Goal: Information Seeking & Learning: Find contact information

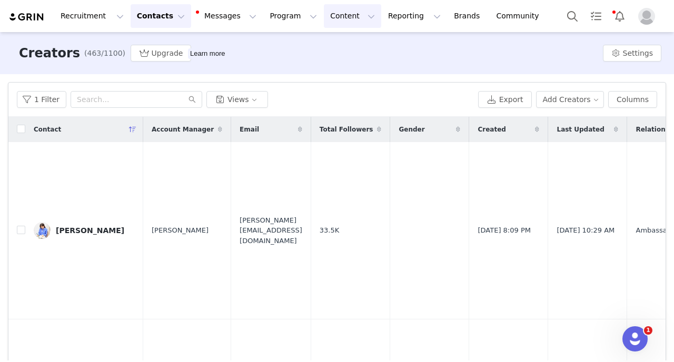
click at [324, 22] on button "Content Content" at bounding box center [352, 16] width 57 height 24
click at [324, 37] on link "Creator Content" at bounding box center [343, 46] width 83 height 19
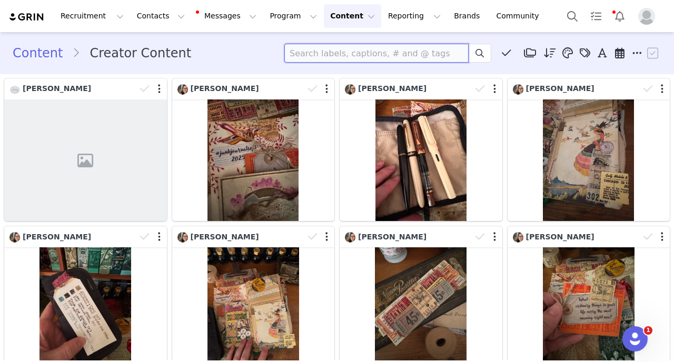
click at [326, 62] on input at bounding box center [376, 53] width 184 height 19
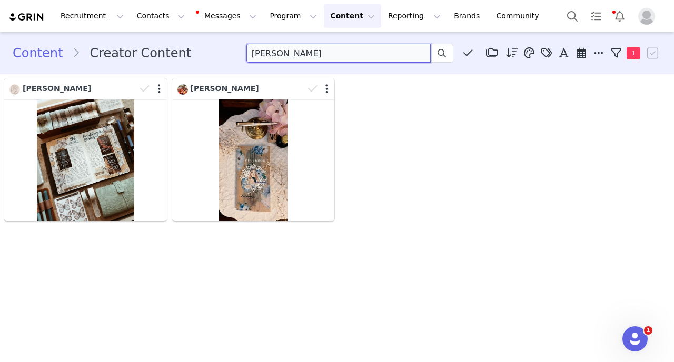
click at [296, 54] on input "jennifer philips" at bounding box center [338, 53] width 184 height 19
type input "jennifer phillips"
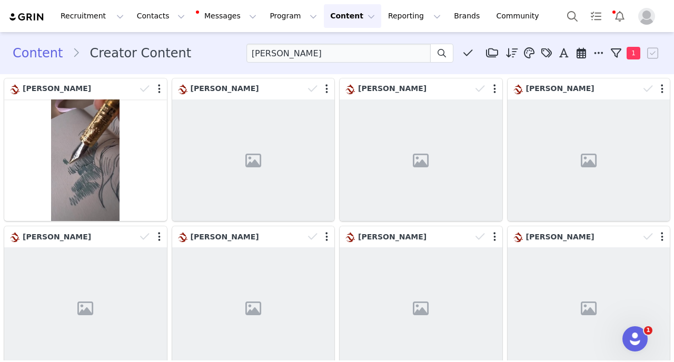
click at [239, 226] on div "[PERSON_NAME]" at bounding box center [253, 298] width 168 height 148
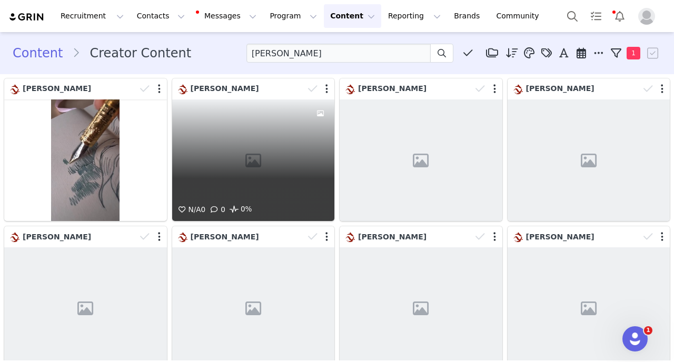
click at [250, 162] on div "N/A 0 0 0%" at bounding box center [253, 160] width 163 height 122
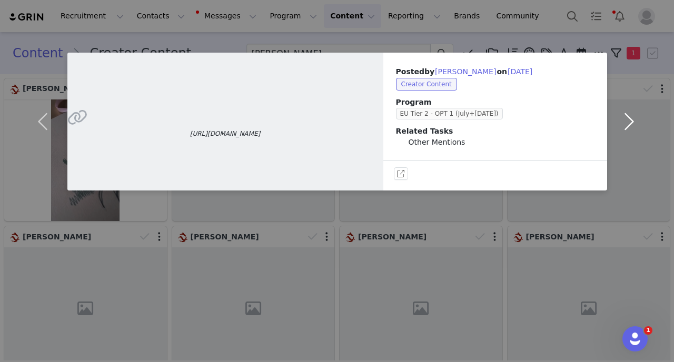
click at [626, 122] on button "button" at bounding box center [629, 122] width 44 height 138
click at [48, 136] on button "button" at bounding box center [45, 122] width 44 height 138
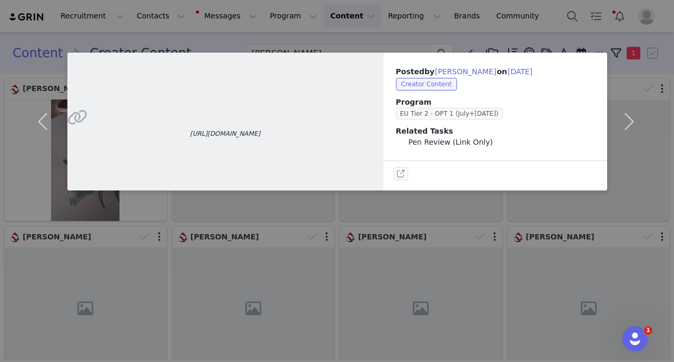
click at [0, 141] on div "https://www.instagram.com/reel/DNIJA6vIglq/?igsh=MWdjZWl2dTdqazk3bg== Posted by…" at bounding box center [337, 181] width 674 height 362
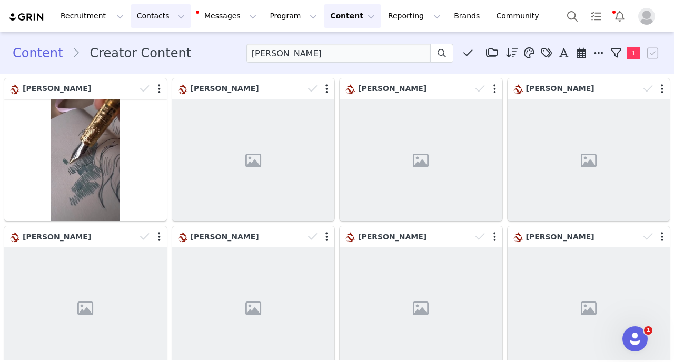
click at [157, 22] on button "Contacts Contacts" at bounding box center [161, 16] width 61 height 24
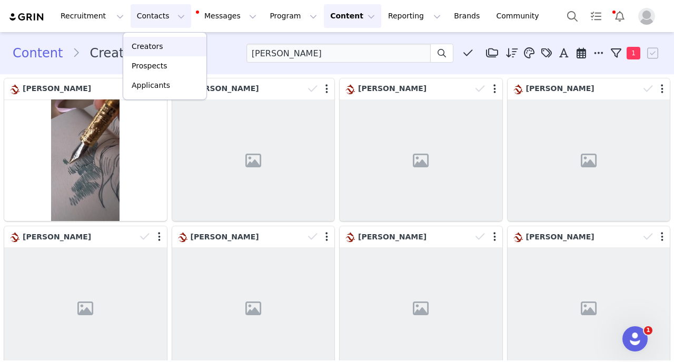
click at [159, 44] on p "Creators" at bounding box center [148, 46] width 32 height 11
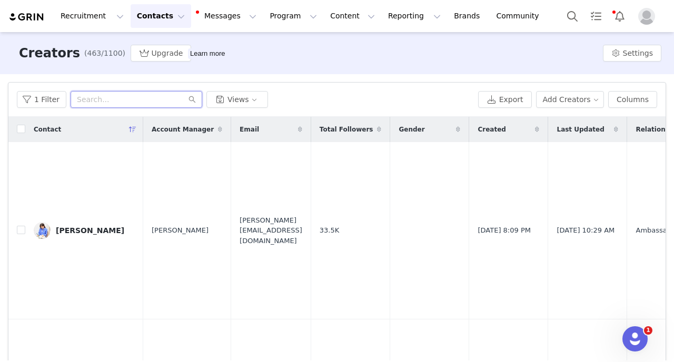
click at [149, 92] on input "text" at bounding box center [137, 99] width 132 height 17
paste input "[EMAIL_ADDRESS][DOMAIN_NAME]"
type input "[EMAIL_ADDRESS][DOMAIN_NAME]"
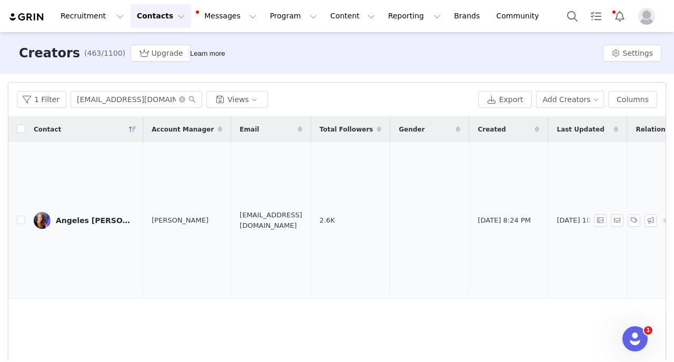
click at [98, 218] on div "Angeles [PERSON_NAME]" at bounding box center [95, 220] width 79 height 8
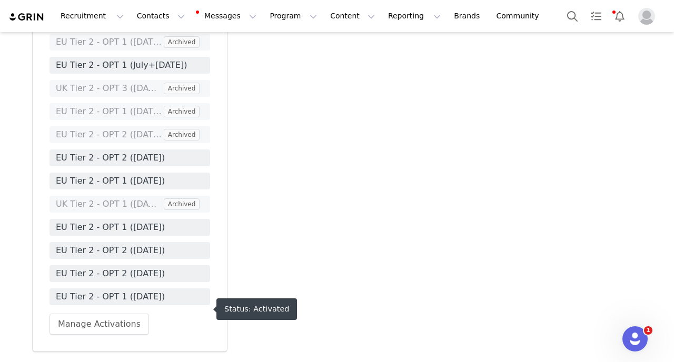
click at [168, 303] on span "EU Tier 2 - OPT 1 ([DATE])" at bounding box center [130, 296] width 148 height 13
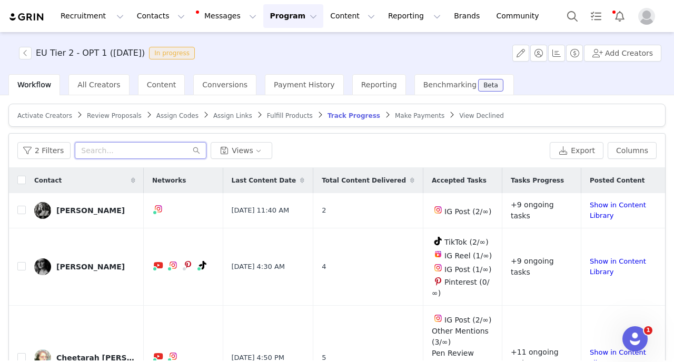
click at [87, 151] on input "text" at bounding box center [141, 150] width 132 height 17
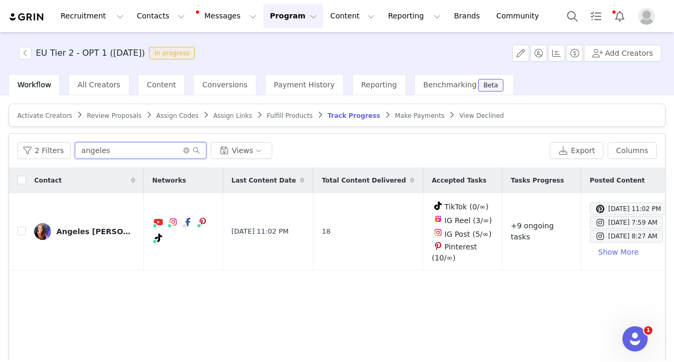
type input "angeles"
click at [366, 147] on div "2 Filters angeles Views" at bounding box center [281, 150] width 528 height 17
click at [589, 255] on button "Show More" at bounding box center [617, 252] width 57 height 17
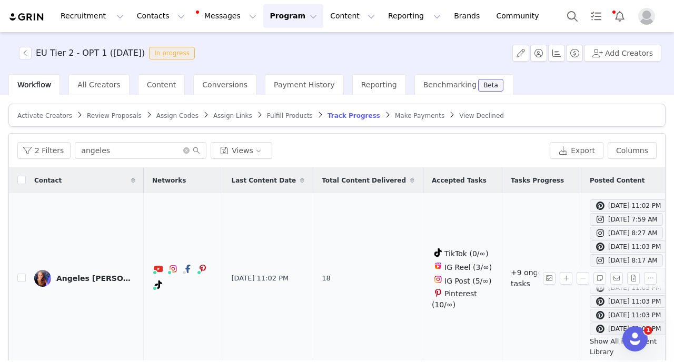
click at [589, 342] on link "Show All in Content Library" at bounding box center [622, 346] width 67 height 18
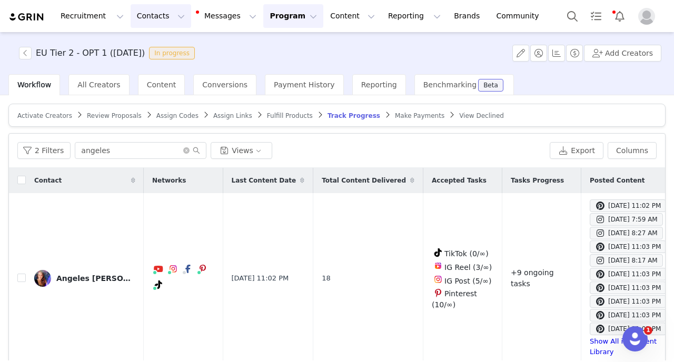
click at [159, 10] on button "Contacts Contacts" at bounding box center [161, 16] width 61 height 24
click at [162, 40] on link "Creators" at bounding box center [164, 46] width 83 height 19
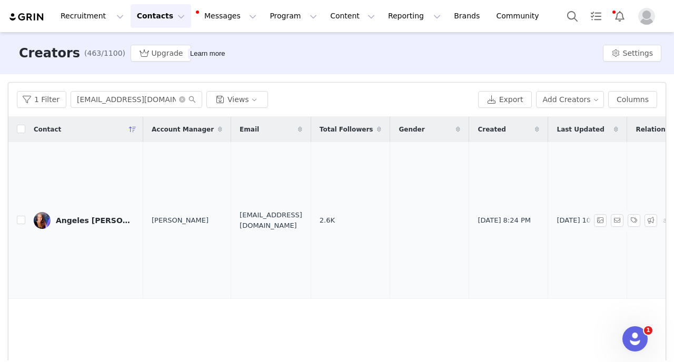
click at [112, 220] on div "Angeles [PERSON_NAME]" at bounding box center [95, 220] width 79 height 8
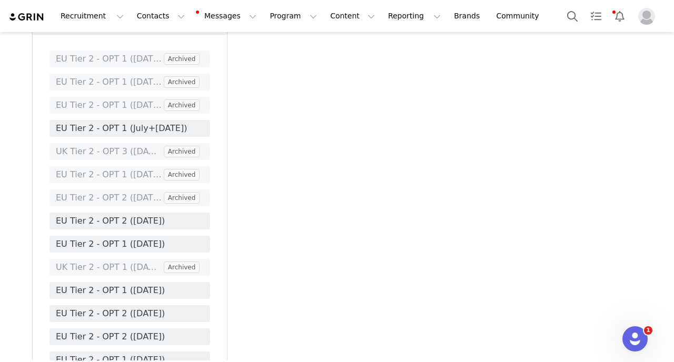
scroll to position [2644, 0]
click at [190, 136] on span "EU Tier 2 - OPT 1 (July+[DATE])" at bounding box center [129, 127] width 161 height 17
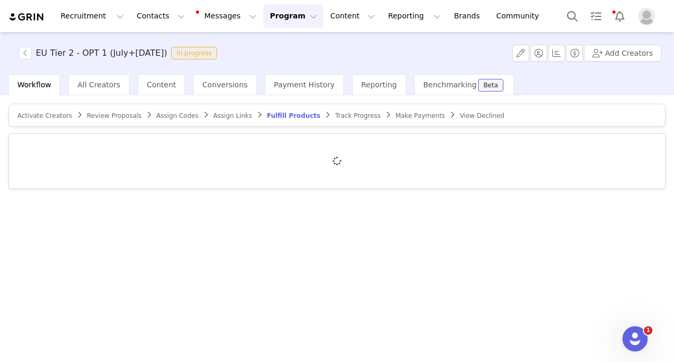
click at [335, 118] on span "Track Progress" at bounding box center [357, 115] width 45 height 7
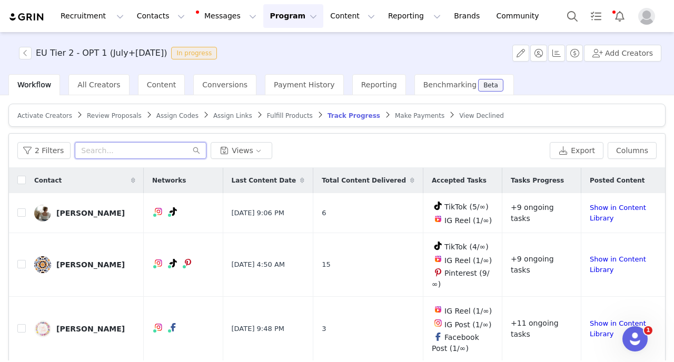
click at [132, 156] on input "text" at bounding box center [141, 150] width 132 height 17
type input "z"
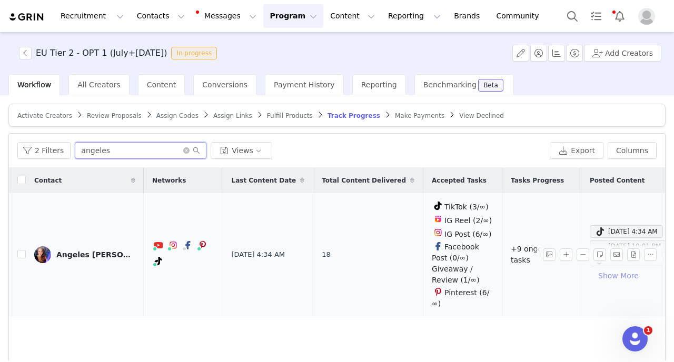
type input "angeles"
click at [589, 274] on button "Show More" at bounding box center [617, 275] width 57 height 17
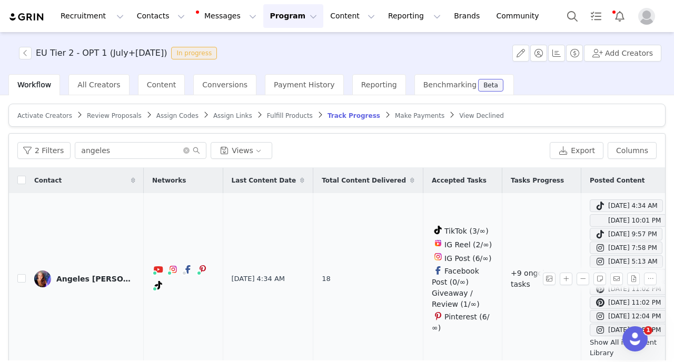
click at [589, 342] on link "Show All in Content Library" at bounding box center [622, 347] width 67 height 18
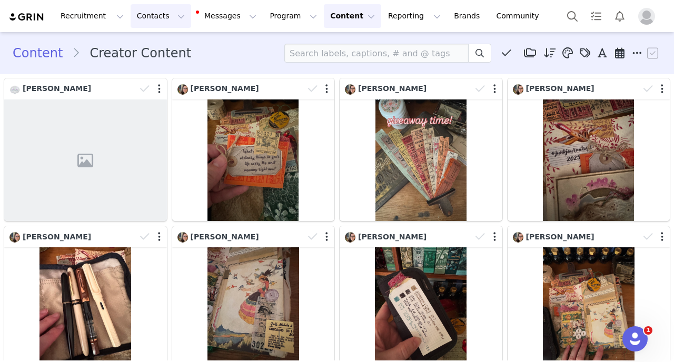
click at [153, 21] on button "Contacts Contacts" at bounding box center [161, 16] width 61 height 24
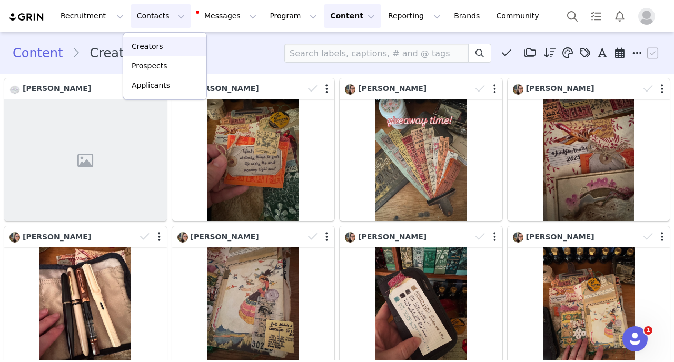
click at [153, 48] on p "Creators" at bounding box center [148, 46] width 32 height 11
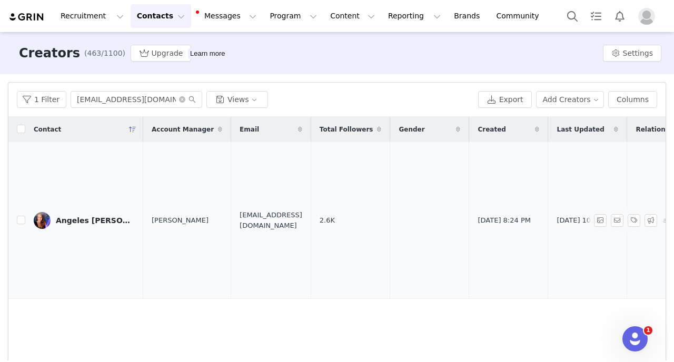
click at [99, 225] on link "Angeles [PERSON_NAME]" at bounding box center [84, 220] width 101 height 17
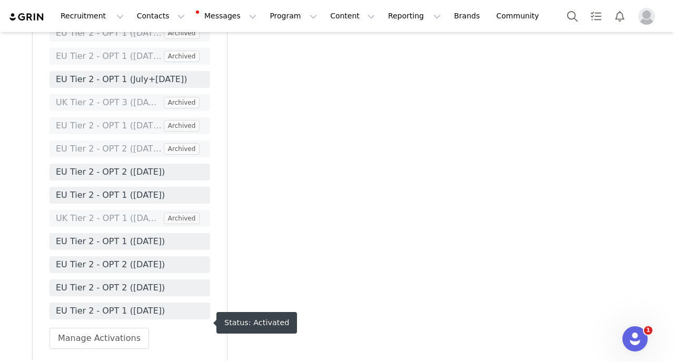
click at [189, 317] on span "EU Tier 2 - OPT 1 ([DATE])" at bounding box center [130, 311] width 148 height 13
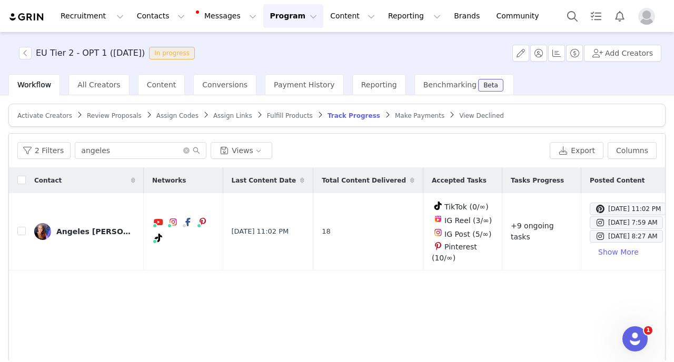
click at [274, 113] on span "Fulfill Products" at bounding box center [290, 115] width 46 height 7
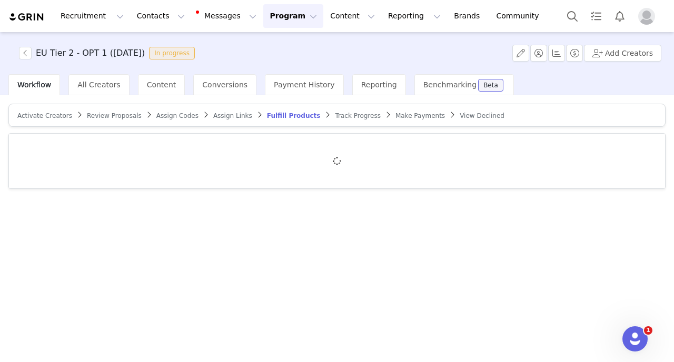
click at [342, 115] on span "Track Progress" at bounding box center [357, 115] width 45 height 7
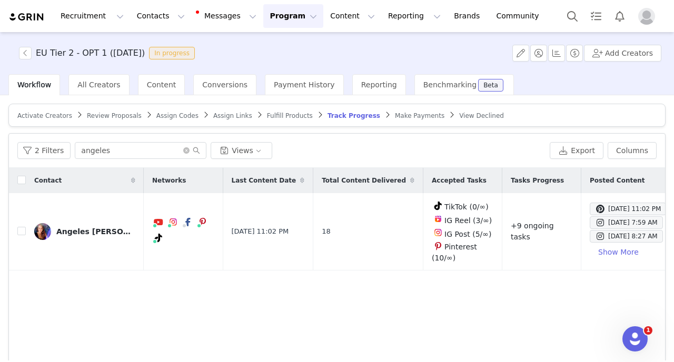
click at [116, 116] on span "Review Proposals" at bounding box center [114, 115] width 55 height 7
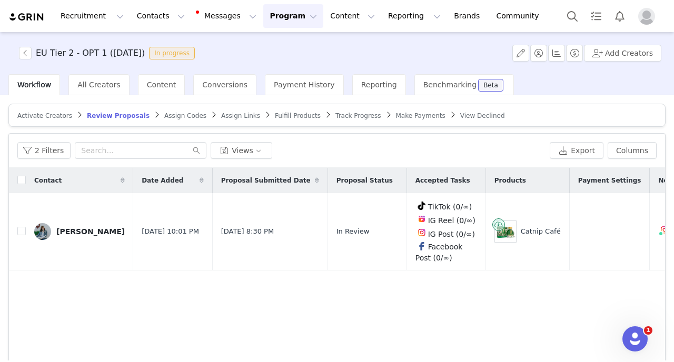
click at [282, 115] on span "Fulfill Products" at bounding box center [298, 115] width 46 height 7
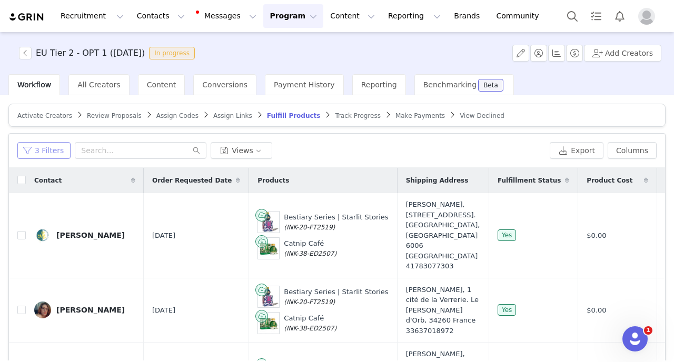
click at [37, 157] on button "3 Filters" at bounding box center [43, 150] width 53 height 17
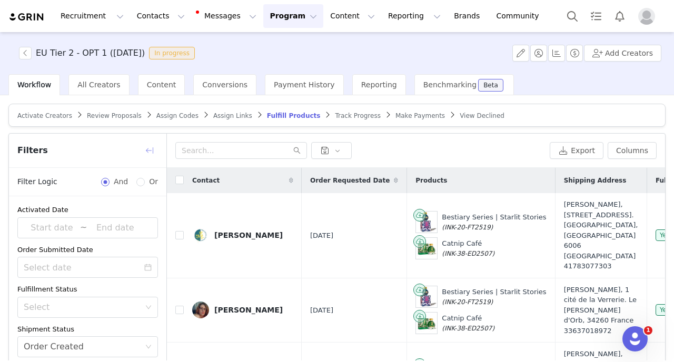
click at [147, 154] on button "button" at bounding box center [149, 150] width 17 height 17
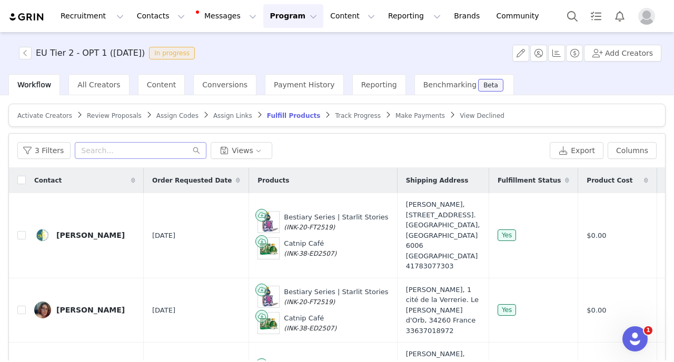
click at [59, 149] on button "button" at bounding box center [54, 150] width 12 height 17
click at [319, 138] on div "3 Filters Views Export Columns" at bounding box center [337, 151] width 656 height 34
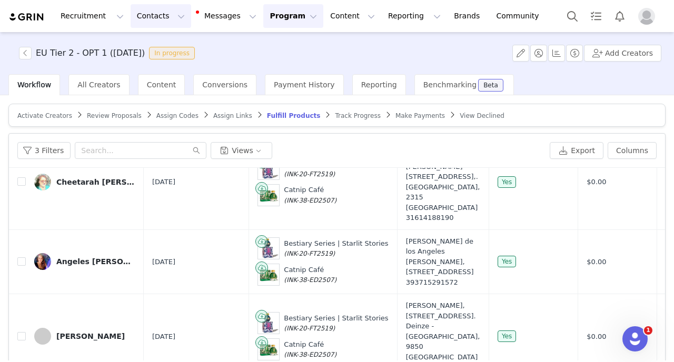
click at [156, 12] on button "Contacts Contacts" at bounding box center [161, 16] width 61 height 24
click at [156, 39] on link "Creators" at bounding box center [156, 44] width 66 height 16
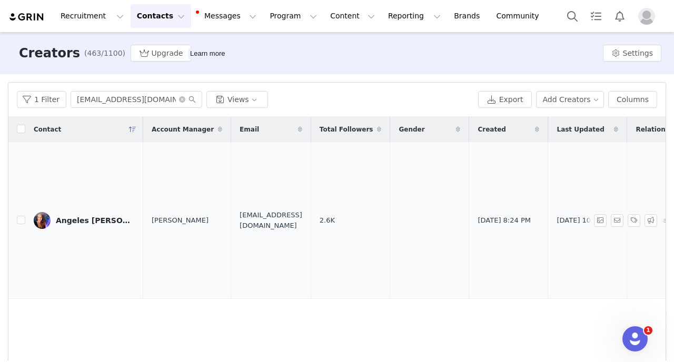
click at [73, 229] on link "Angeles [PERSON_NAME]" at bounding box center [84, 220] width 101 height 17
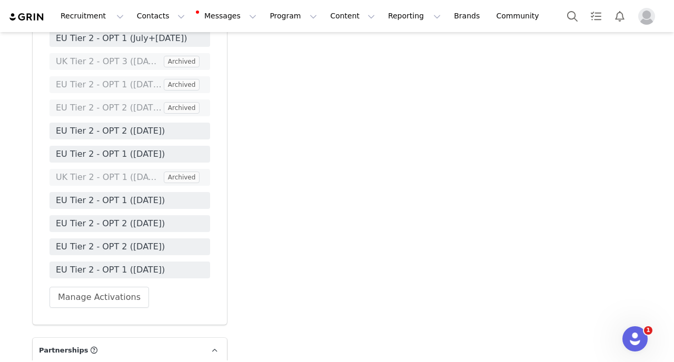
click at [178, 137] on span "EU Tier 2 - OPT 2 (May 2025)" at bounding box center [130, 131] width 148 height 13
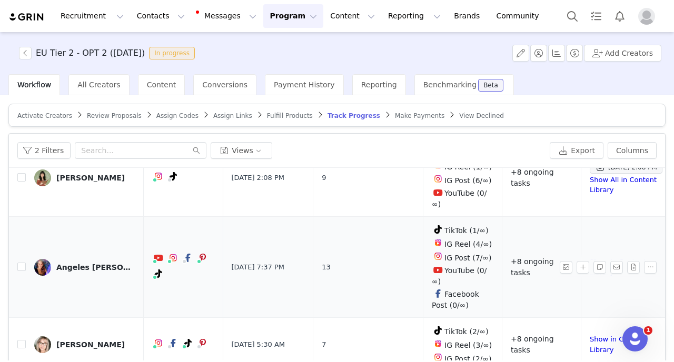
scroll to position [378, 10]
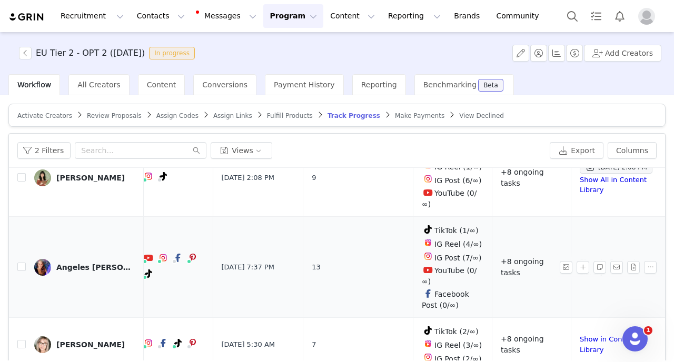
click at [579, 258] on link "Show in Content Library" at bounding box center [607, 267] width 56 height 18
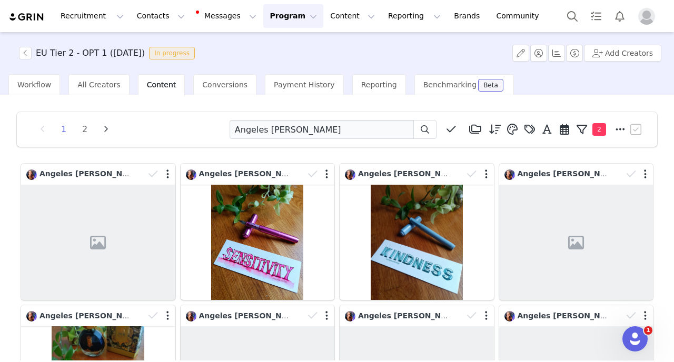
scroll to position [290, 0]
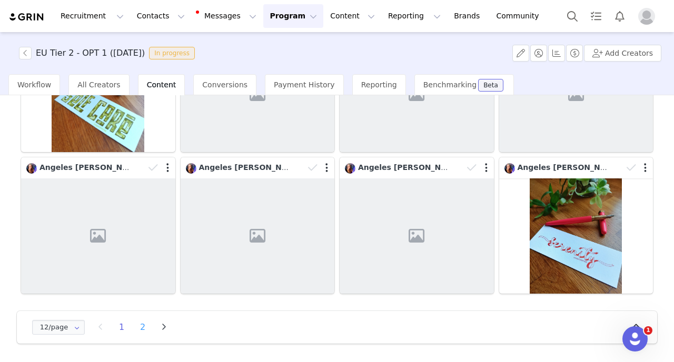
click at [142, 329] on li "2" at bounding box center [143, 327] width 16 height 15
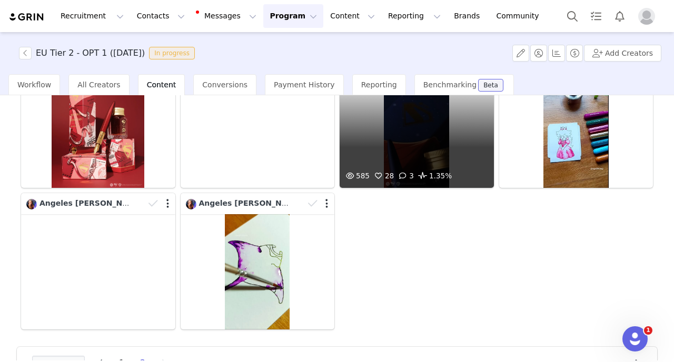
scroll to position [261, 0]
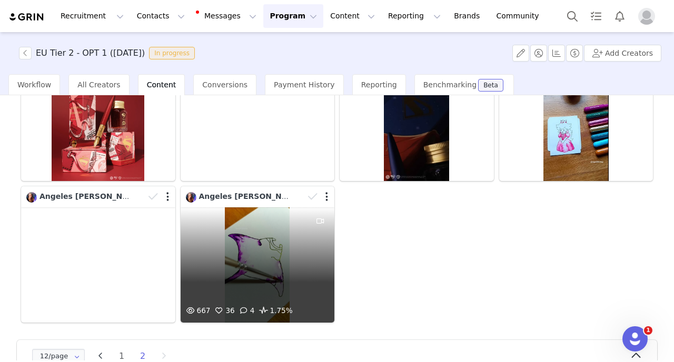
click at [290, 274] on div "667 36 4 1.75%" at bounding box center [258, 264] width 154 height 115
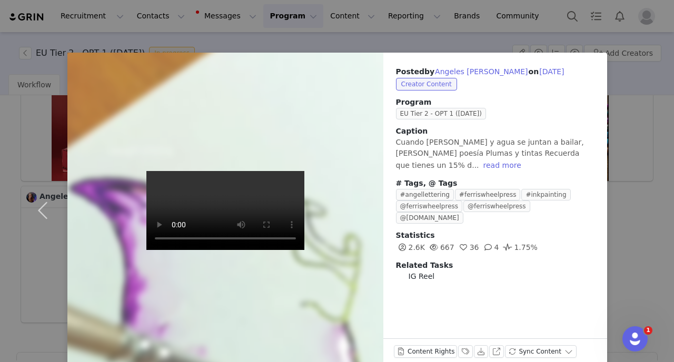
click at [0, 254] on div "Posted by Angeles Siel Torres on Jun 11, 2025 Creator Content Program EU Tier 2…" at bounding box center [337, 181] width 674 height 362
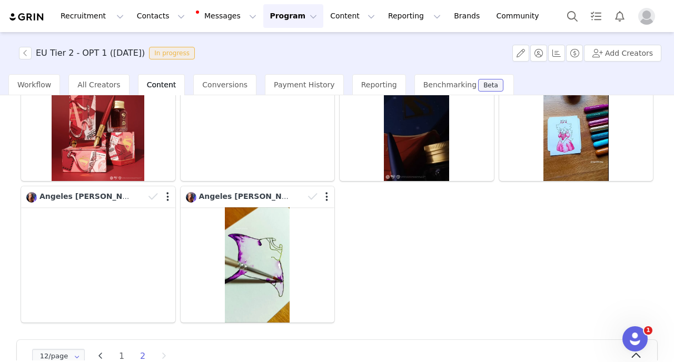
click at [0, 258] on div "1 2 Angeles Siel Torres Media Library (0) Folders No folders have been created …" at bounding box center [337, 227] width 674 height 265
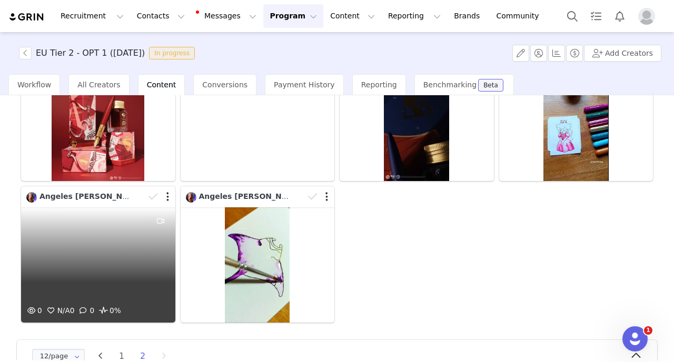
scroll to position [290, 0]
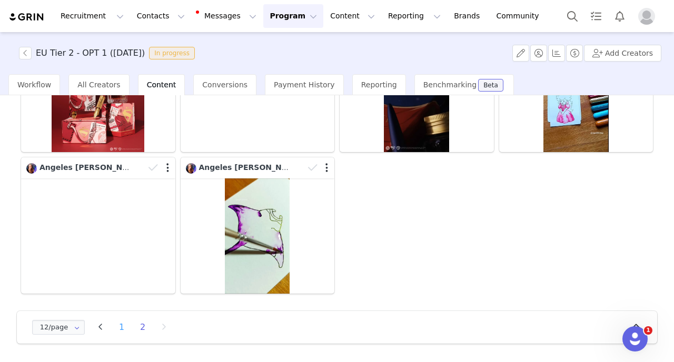
click at [122, 328] on li "1" at bounding box center [122, 327] width 16 height 15
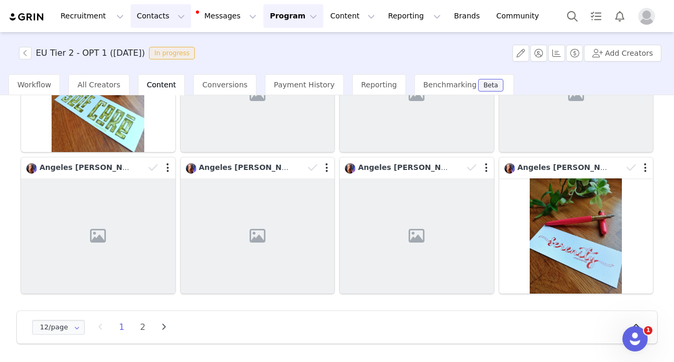
click at [159, 11] on button "Contacts Contacts" at bounding box center [161, 16] width 61 height 24
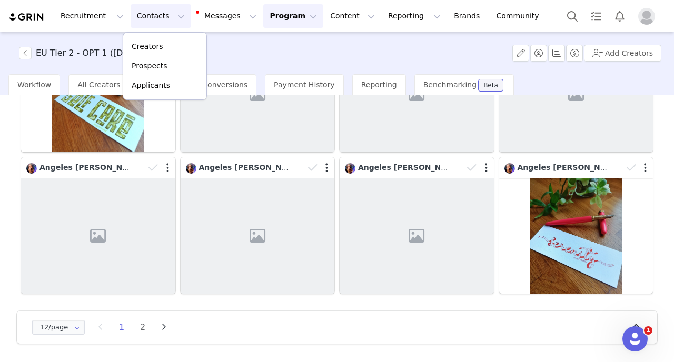
click at [332, 33] on div "EU Tier 2 - OPT 1 (June 2025) In progress Add Creators" at bounding box center [337, 53] width 674 height 42
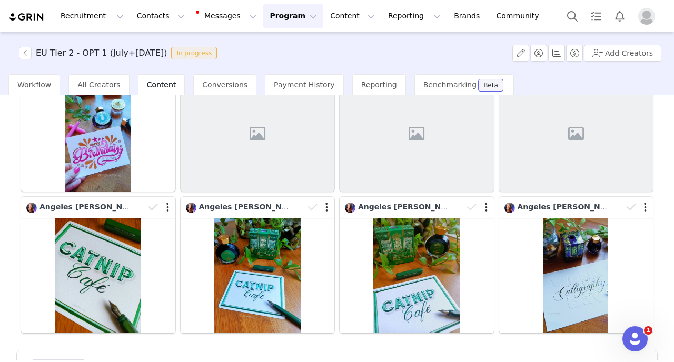
scroll to position [290, 0]
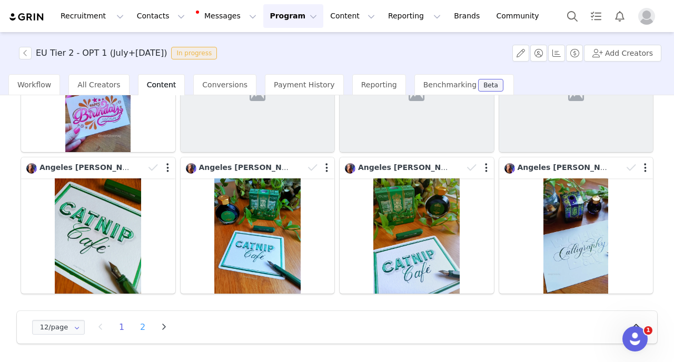
click at [144, 329] on li "2" at bounding box center [143, 327] width 16 height 15
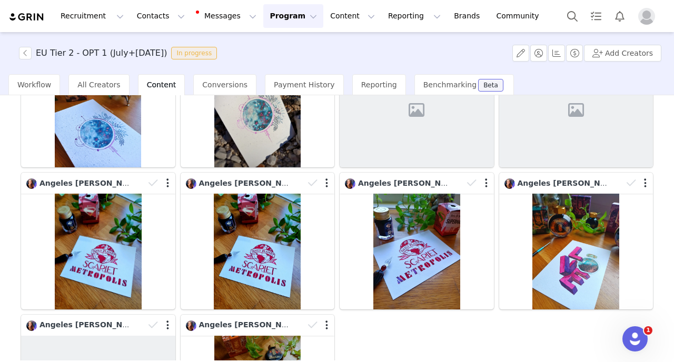
scroll to position [30, 0]
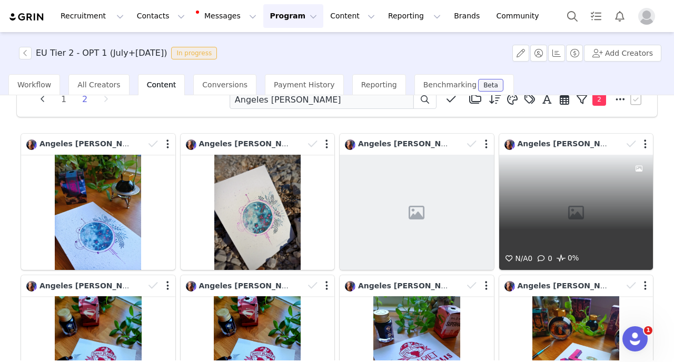
click at [537, 219] on div "N/A 0 0 0%" at bounding box center [576, 212] width 154 height 115
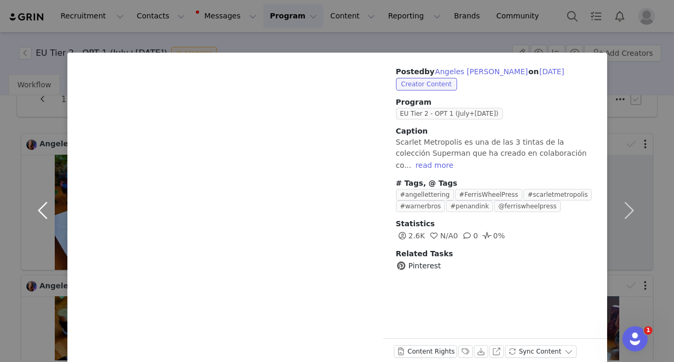
click at [47, 213] on button "button" at bounding box center [45, 211] width 44 height 316
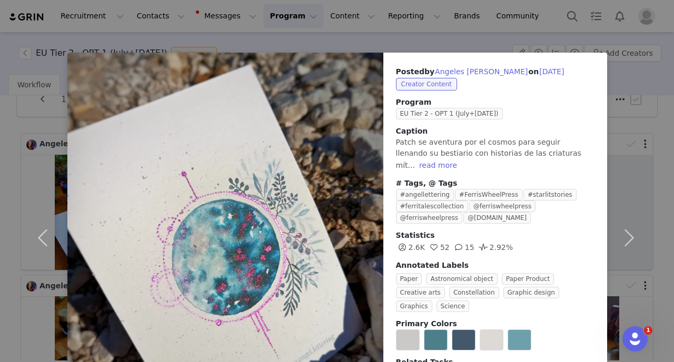
click at [0, 232] on div "Posted by Angeles Siel Torres on Aug 9, 2025 Creator Content Program EU Tier 2 …" at bounding box center [337, 181] width 674 height 362
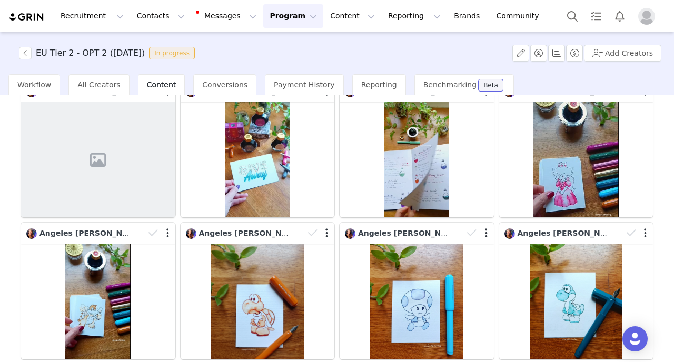
scroll to position [57, 0]
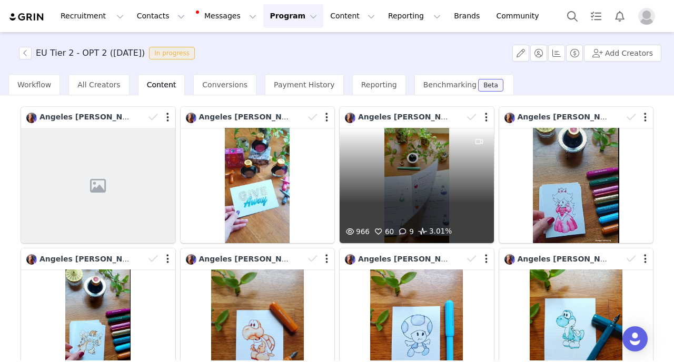
click at [402, 169] on div "966 60 9 3.01%" at bounding box center [416, 185] width 154 height 115
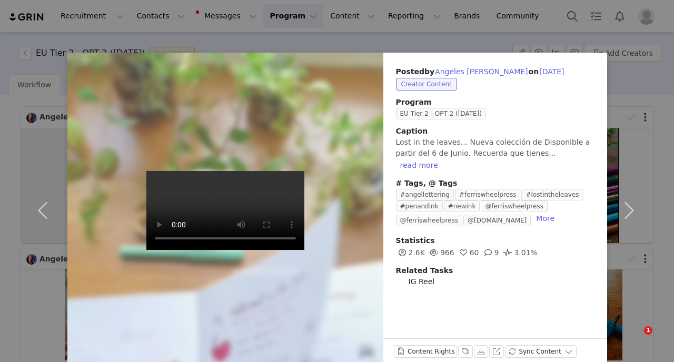
click at [0, 228] on div "Posted by Angeles Siel Torres on May 31, 2025 Creator Content Program EU Tier 2…" at bounding box center [337, 181] width 674 height 362
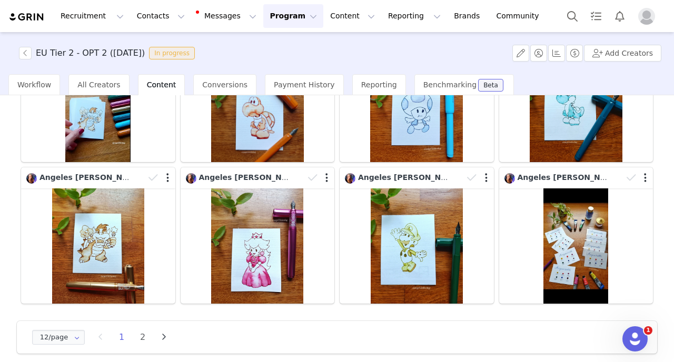
scroll to position [290, 0]
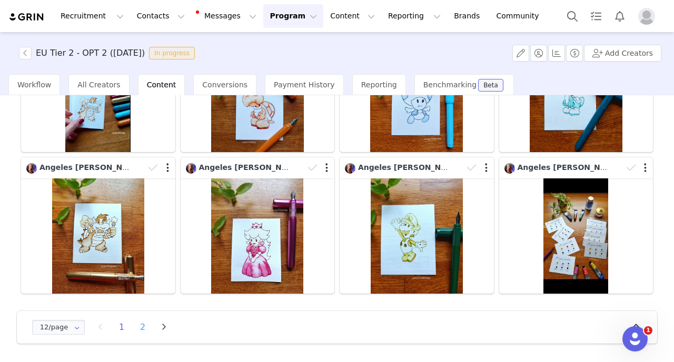
click at [143, 327] on li "2" at bounding box center [143, 327] width 16 height 15
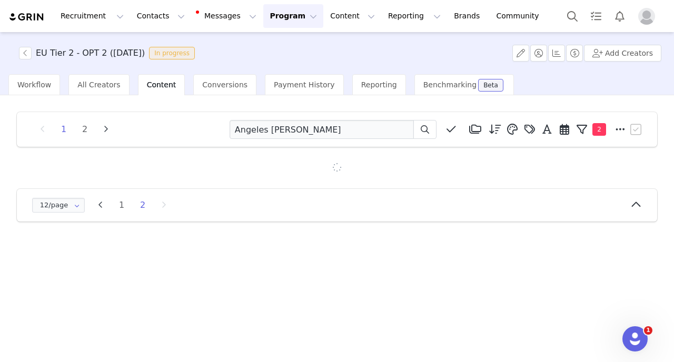
scroll to position [0, 0]
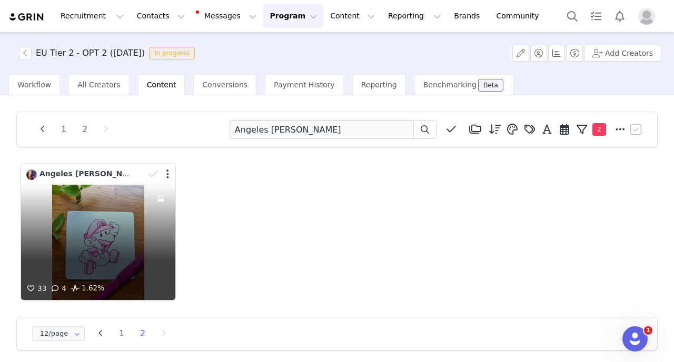
click at [112, 222] on div "33 4 1.62%" at bounding box center [98, 242] width 154 height 115
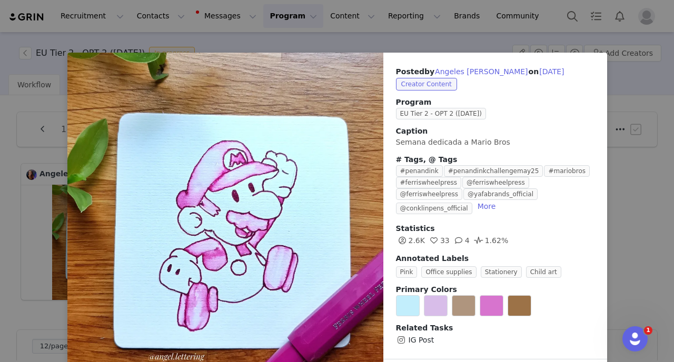
click at [0, 241] on div "Posted by Angeles Siel Torres on May 9, 2025 Creator Content Program EU Tier 2 …" at bounding box center [337, 181] width 674 height 362
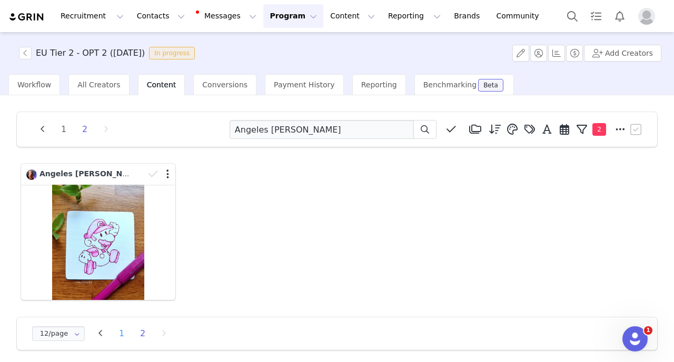
click at [122, 337] on li "1" at bounding box center [122, 333] width 16 height 15
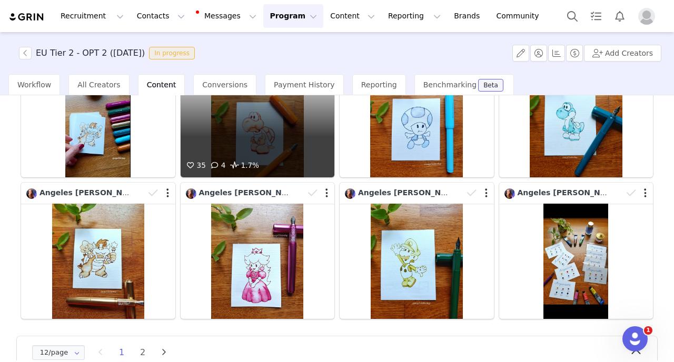
scroll to position [290, 0]
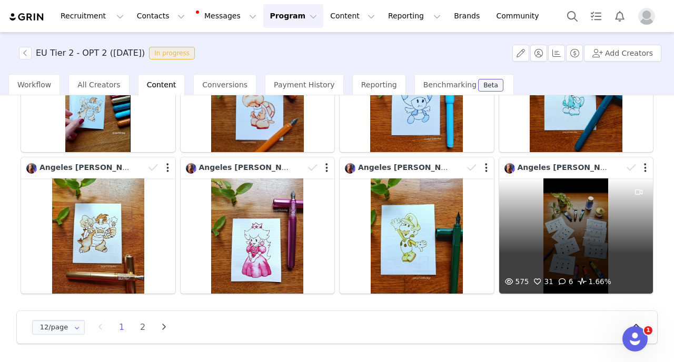
click at [568, 220] on div "575 31 6 1.66%" at bounding box center [576, 235] width 154 height 115
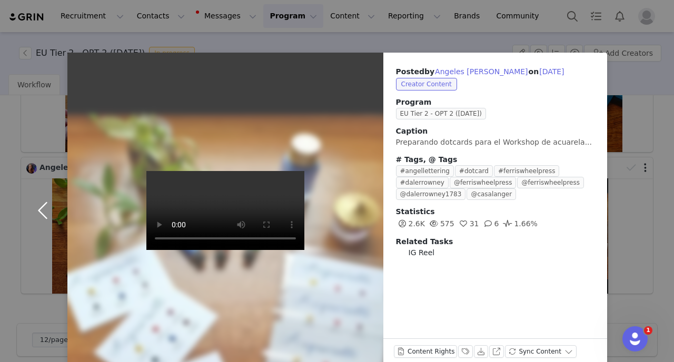
click at [48, 218] on button "button" at bounding box center [45, 211] width 44 height 316
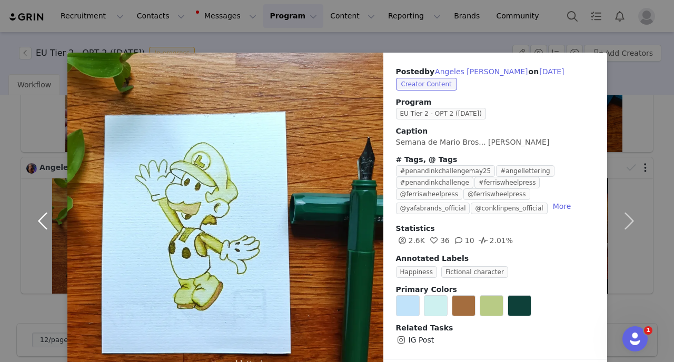
click at [48, 218] on button "button" at bounding box center [45, 221] width 44 height 336
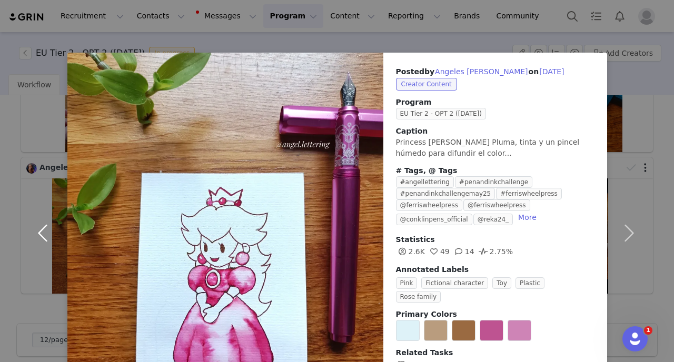
click at [48, 218] on button "button" at bounding box center [45, 233] width 44 height 361
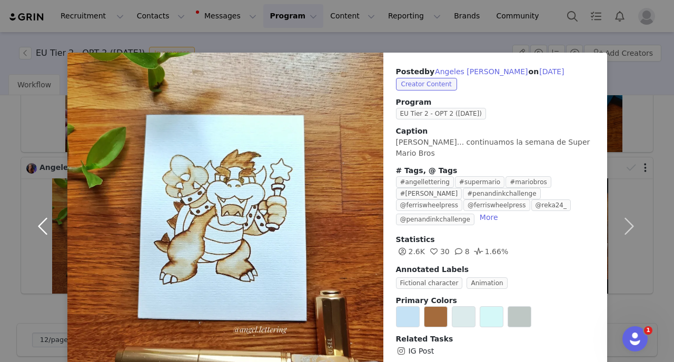
click at [48, 218] on button "button" at bounding box center [45, 226] width 44 height 347
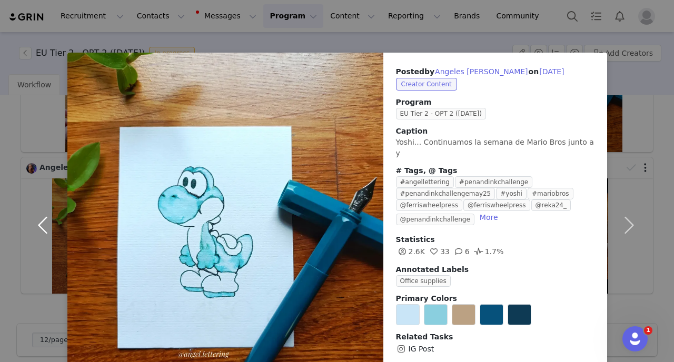
click at [48, 218] on button "button" at bounding box center [45, 225] width 44 height 345
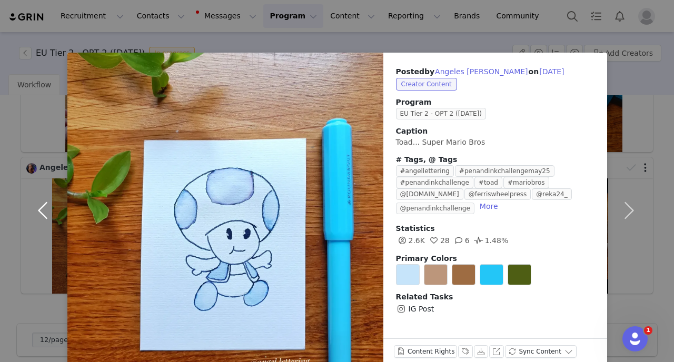
click at [48, 218] on button "button" at bounding box center [45, 211] width 44 height 316
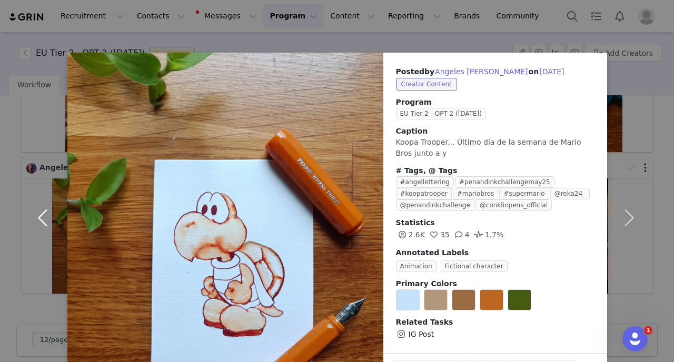
click at [48, 218] on button "button" at bounding box center [45, 218] width 44 height 330
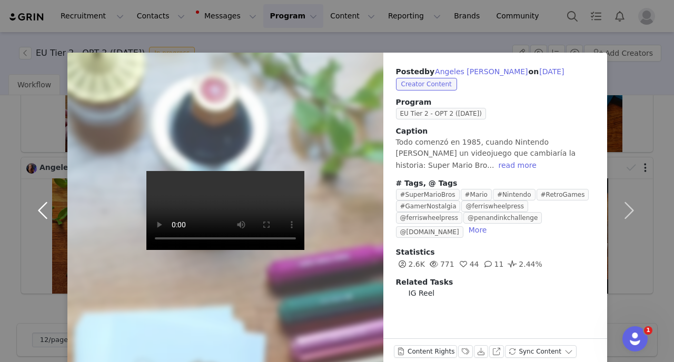
click at [48, 218] on button "button" at bounding box center [45, 211] width 44 height 316
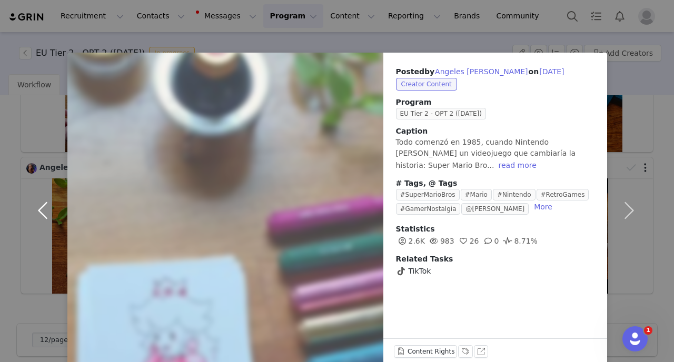
click at [48, 218] on button "button" at bounding box center [45, 211] width 44 height 316
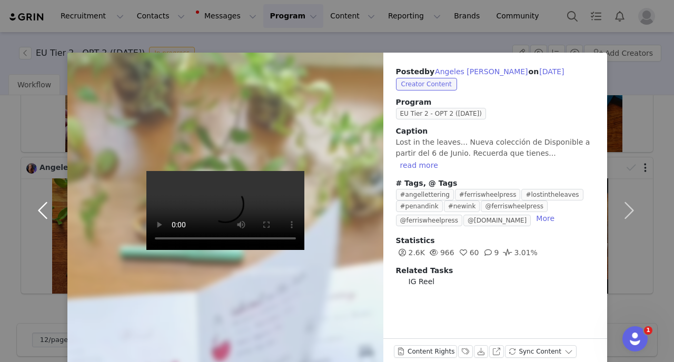
click at [48, 218] on button "button" at bounding box center [45, 211] width 44 height 316
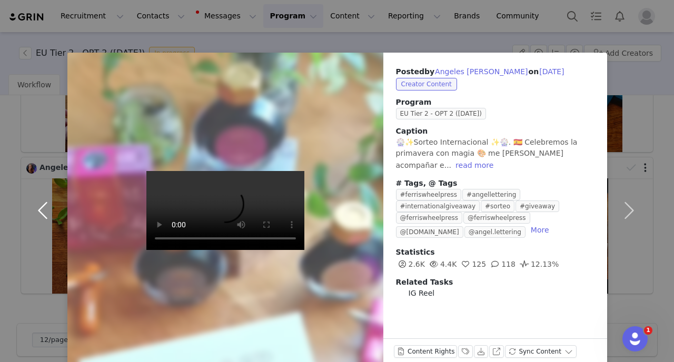
click at [48, 218] on button "button" at bounding box center [45, 211] width 44 height 316
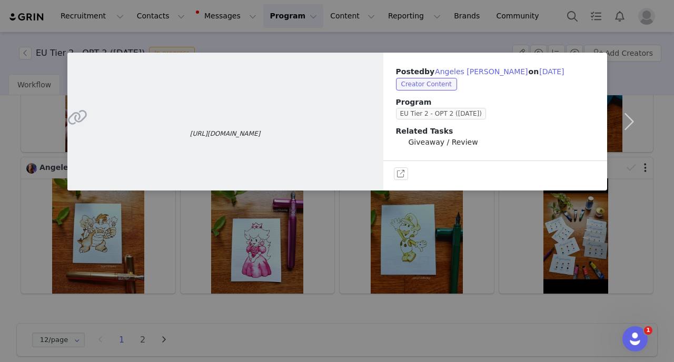
click at [0, 219] on div "https://www.instagram.com/p/DKWh6aFosXX/ Posted by Angeles Siel Torres on Jun 5…" at bounding box center [337, 181] width 674 height 362
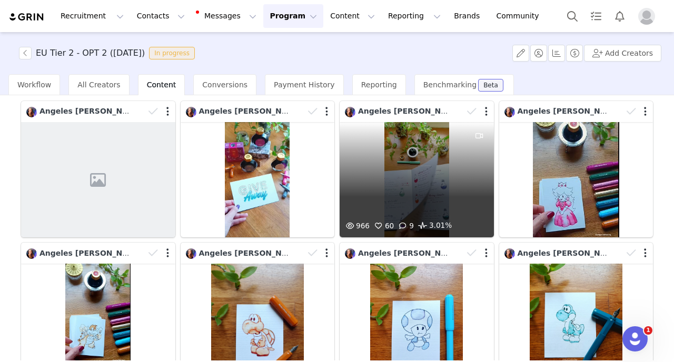
scroll to position [62, 0]
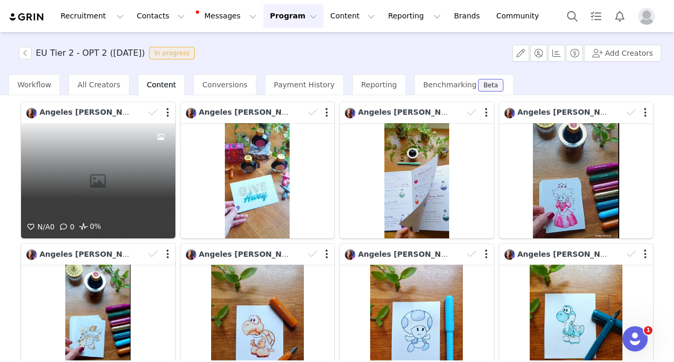
click at [125, 164] on div "N/A 0 0 0%" at bounding box center [98, 180] width 154 height 115
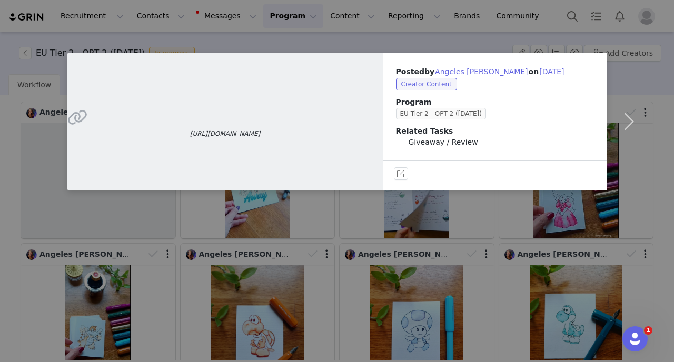
click at [0, 197] on div "https://www.instagram.com/p/DKWh6aFosXX/ Posted by Angeles Siel Torres on Jun 5…" at bounding box center [337, 181] width 674 height 362
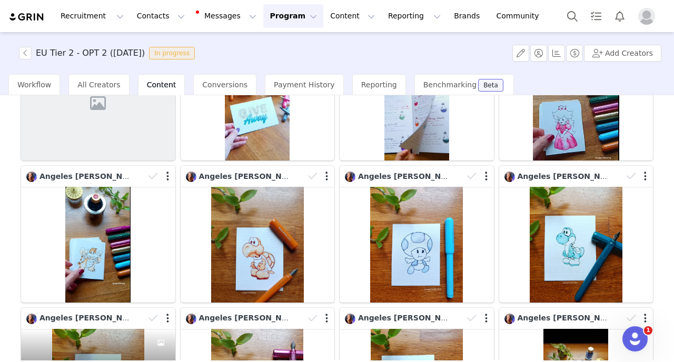
scroll to position [197, 0]
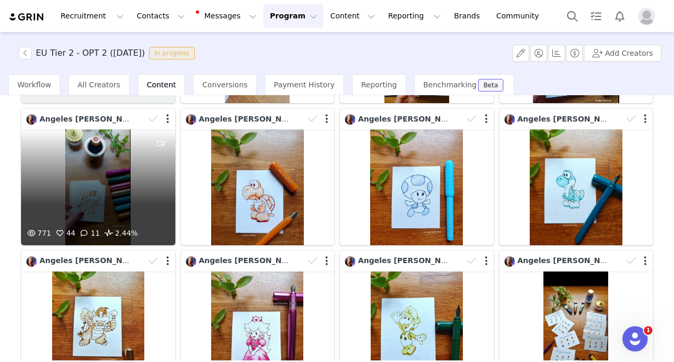
click at [96, 194] on div "771 44 11 2.44%" at bounding box center [98, 186] width 154 height 115
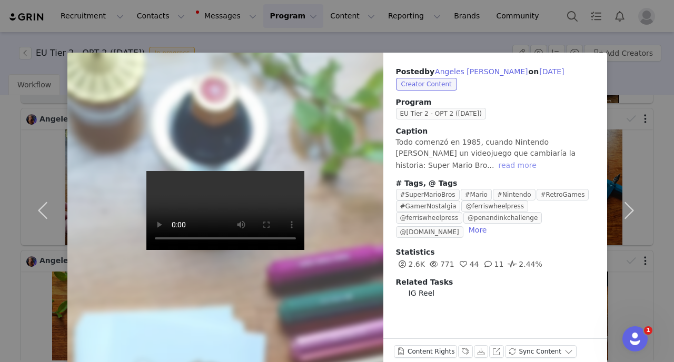
click at [494, 166] on button "read more" at bounding box center [517, 165] width 46 height 13
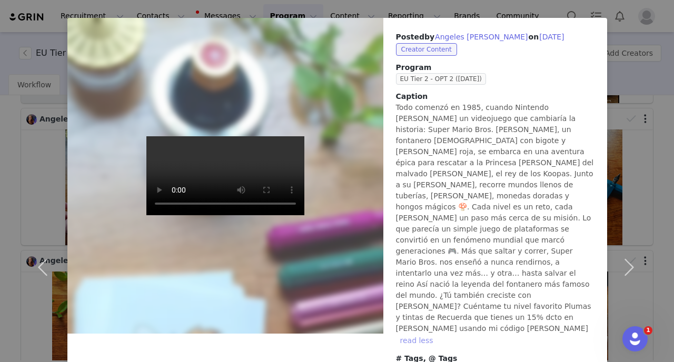
scroll to position [37, 0]
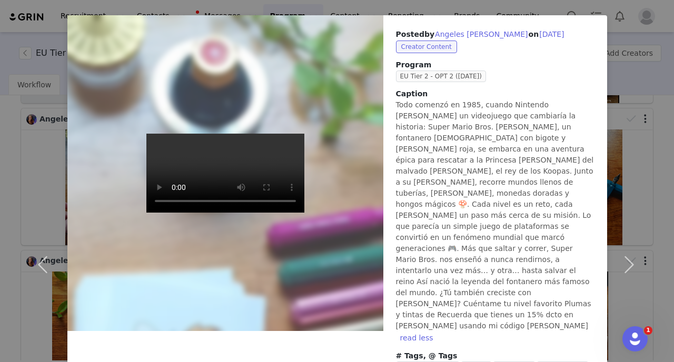
click at [0, 229] on div "Posted by Angeles Siel Torres on May 20, 2025 Creator Content Program EU Tier 2…" at bounding box center [337, 181] width 674 height 362
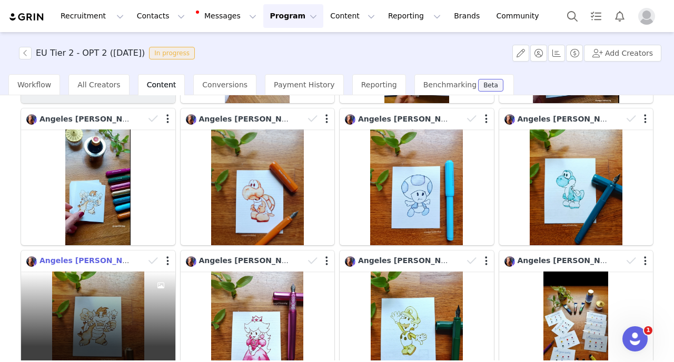
scroll to position [290, 0]
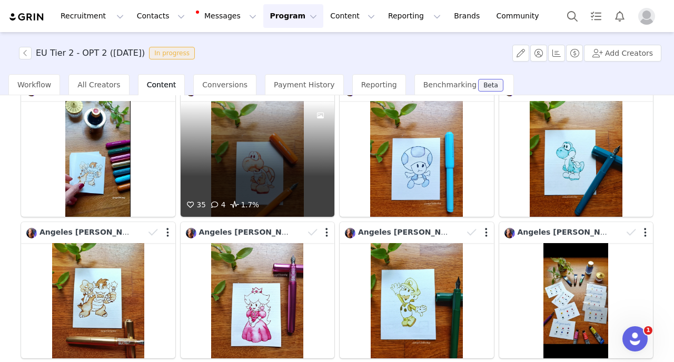
click at [241, 137] on div "35 4 1.7%" at bounding box center [258, 158] width 154 height 115
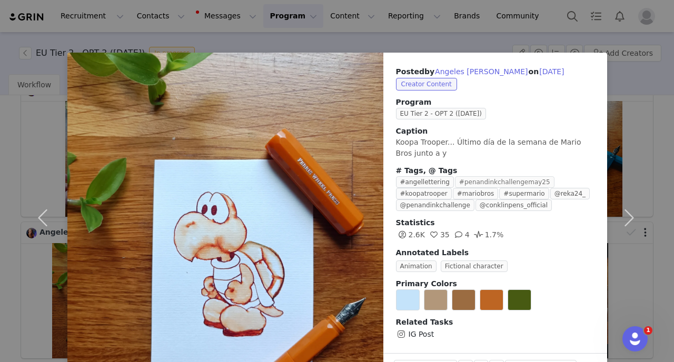
scroll to position [34, 0]
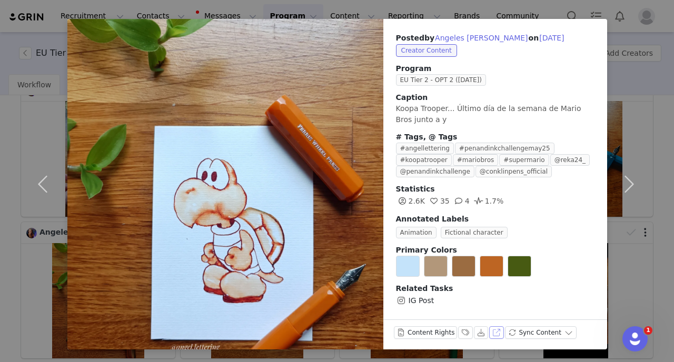
click at [494, 330] on button "View on Instagram" at bounding box center [496, 332] width 15 height 13
click at [0, 146] on div "Posted by Angeles Siel Torres on May 15, 2025 Creator Content Program EU Tier 2…" at bounding box center [337, 181] width 674 height 362
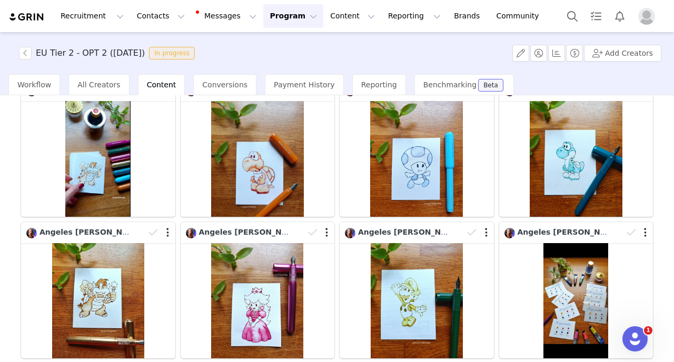
scroll to position [225, 0]
click at [141, 24] on button "Contacts Contacts" at bounding box center [161, 16] width 61 height 24
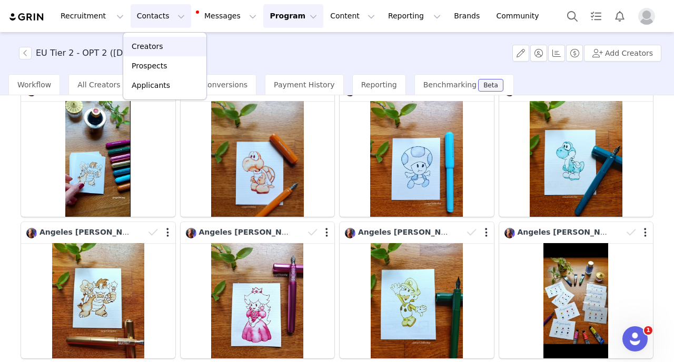
click at [143, 51] on p "Creators" at bounding box center [148, 46] width 32 height 11
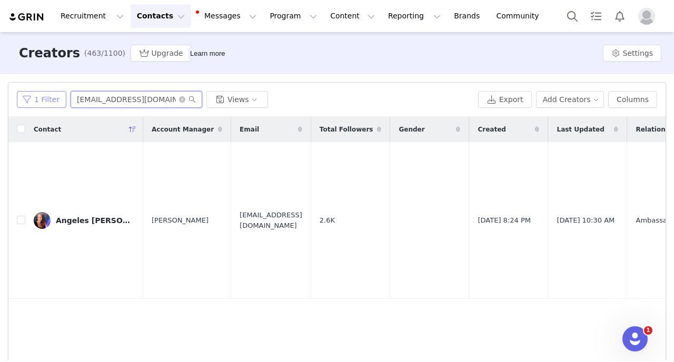
drag, startPoint x: 174, startPoint y: 95, endPoint x: 34, endPoint y: 92, distance: 140.0
click at [34, 92] on div "1 Filter angeltequiero@gmail.com Views" at bounding box center [245, 99] width 457 height 17
paste input "trinevollen"
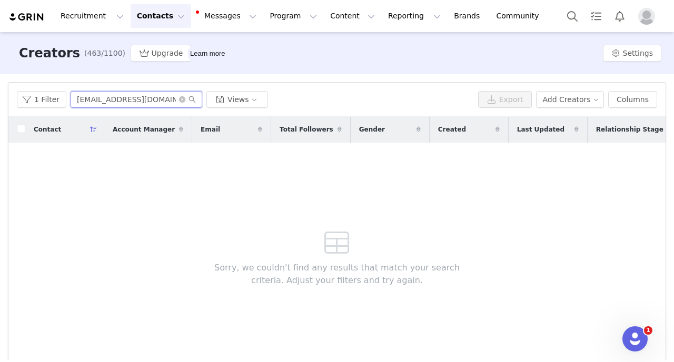
click at [77, 98] on input "atrinevollen@gmail.com" at bounding box center [137, 99] width 132 height 17
type input "trinevollen@gmail.com"
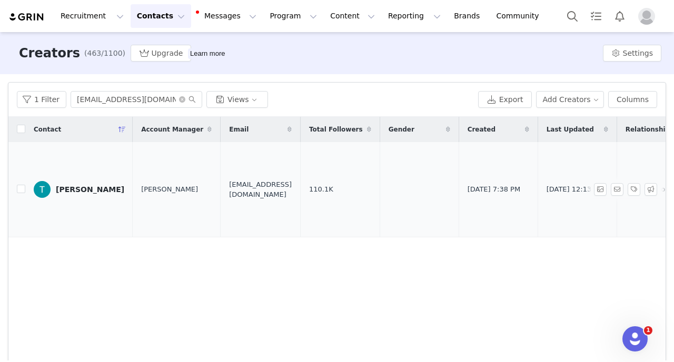
click at [77, 186] on div "Trine Lise Vollen" at bounding box center [90, 189] width 68 height 8
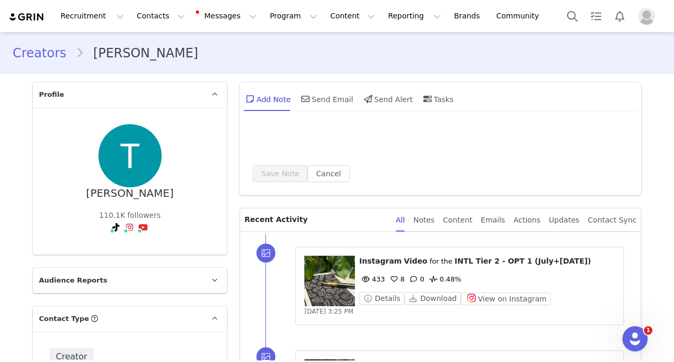
scroll to position [2710, 0]
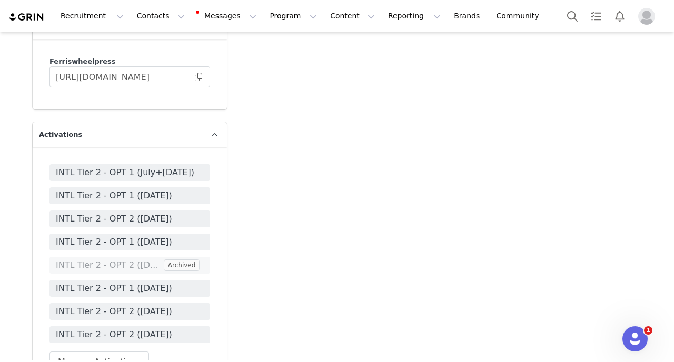
click at [159, 166] on span "INTL Tier 2 - OPT 1 (July+August 2025)" at bounding box center [130, 172] width 148 height 13
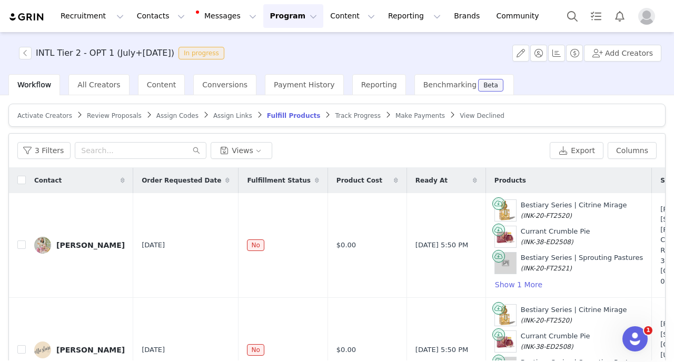
click at [344, 117] on span "Track Progress" at bounding box center [357, 115] width 45 height 7
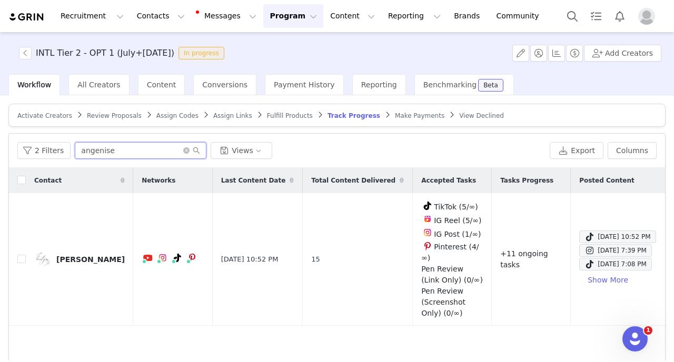
click at [130, 157] on input "angenise" at bounding box center [141, 150] width 132 height 17
drag, startPoint x: 130, startPoint y: 157, endPoint x: 0, endPoint y: 132, distance: 132.4
click at [75, 142] on input "angenise" at bounding box center [141, 150] width 132 height 17
type input "trine"
click at [152, 11] on button "Contacts Contacts" at bounding box center [161, 16] width 61 height 24
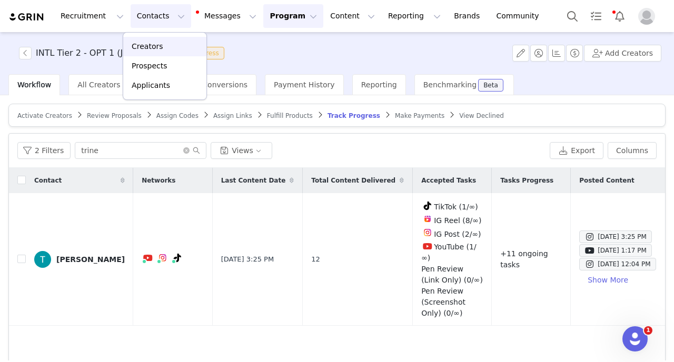
click at [155, 46] on p "Creators" at bounding box center [148, 46] width 32 height 11
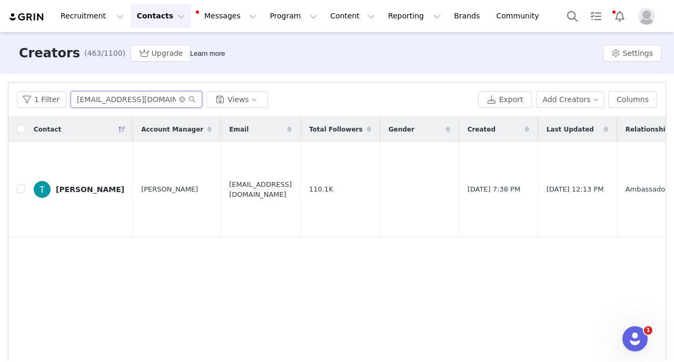
drag, startPoint x: 165, startPoint y: 101, endPoint x: 0, endPoint y: 95, distance: 165.4
click at [71, 95] on input "trinevollen@gmail.com" at bounding box center [137, 99] width 132 height 17
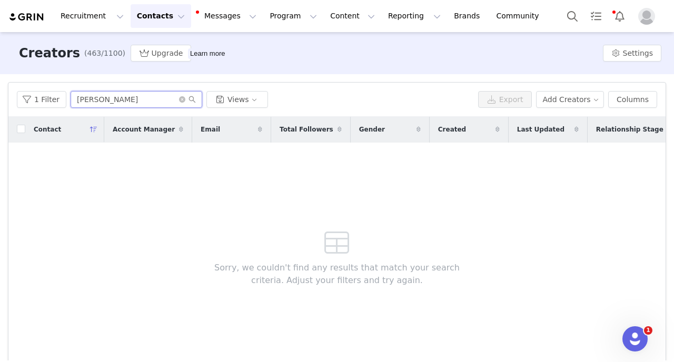
type input "kate hicks"
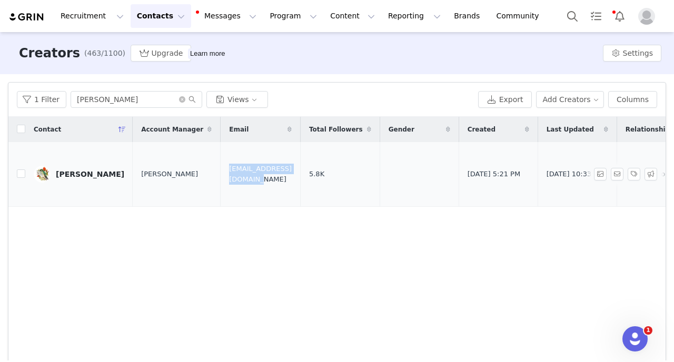
drag, startPoint x: 189, startPoint y: 174, endPoint x: 277, endPoint y: 172, distance: 87.4
click at [277, 172] on td "tinykateplans@gmail.com" at bounding box center [260, 174] width 80 height 64
copy span "tinykateplans@gmail.com"
click at [179, 101] on icon "icon: close-circle" at bounding box center [182, 99] width 6 height 6
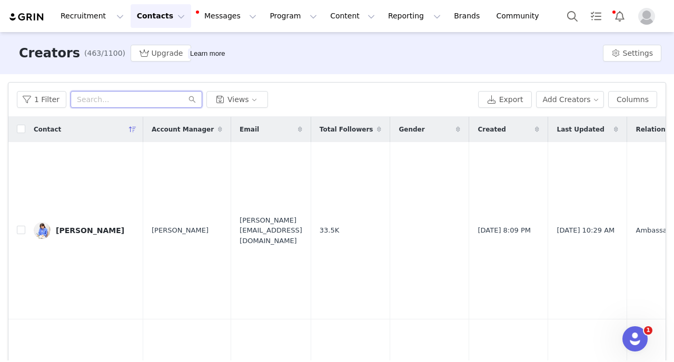
click at [141, 100] on input "text" at bounding box center [137, 99] width 132 height 17
paste input "[EMAIL_ADDRESS][DOMAIN_NAME]"
type input "[EMAIL_ADDRESS][DOMAIN_NAME]"
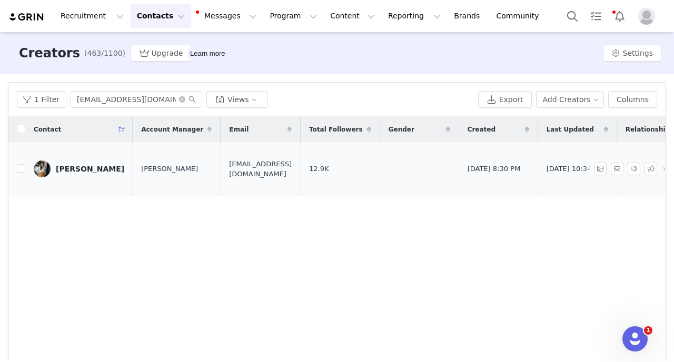
click at [97, 176] on link "[PERSON_NAME]" at bounding box center [79, 169] width 91 height 17
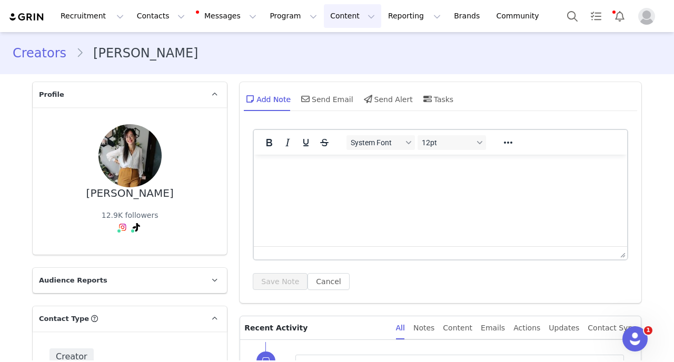
click at [347, 15] on button "Content Content" at bounding box center [352, 16] width 57 height 24
click at [334, 46] on p "Creator Content" at bounding box center [339, 46] width 59 height 11
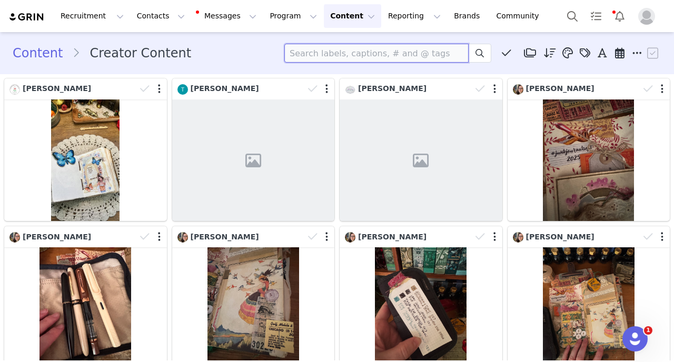
click at [313, 51] on input at bounding box center [376, 53] width 184 height 19
paste input "[PERSON_NAME]"
type input "[PERSON_NAME]"
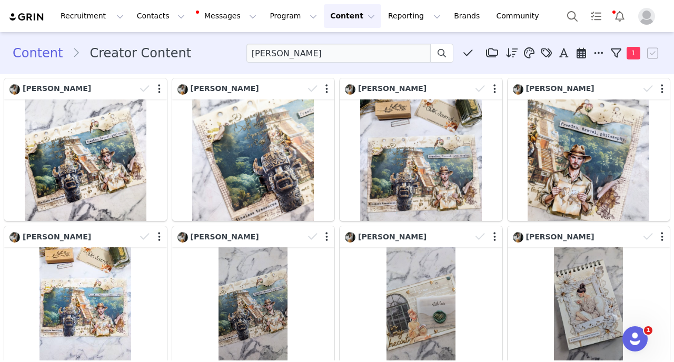
click at [202, 56] on div "Content Creator Content Shelley Caruana Media Library (0) Folders No folders ha…" at bounding box center [337, 53] width 648 height 19
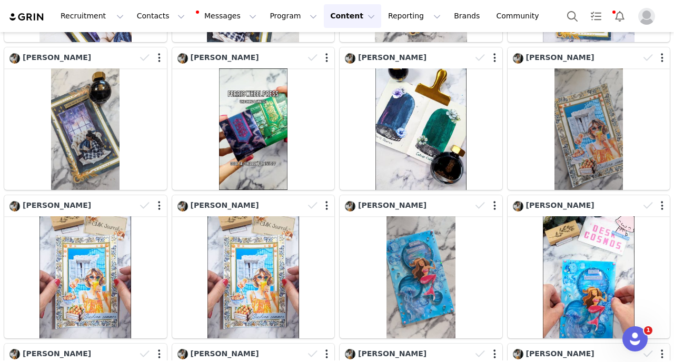
scroll to position [1485, 0]
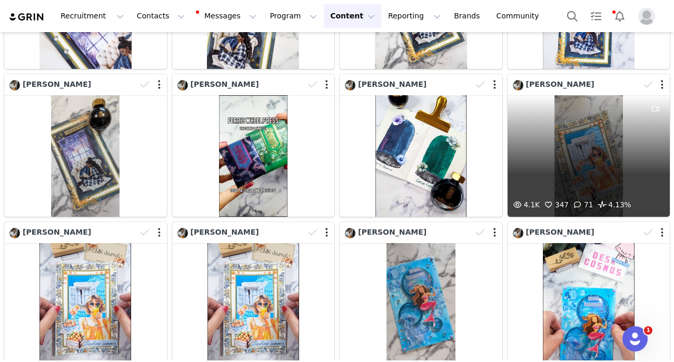
click at [559, 155] on div "4.1K 347 71 4.13%" at bounding box center [588, 156] width 163 height 122
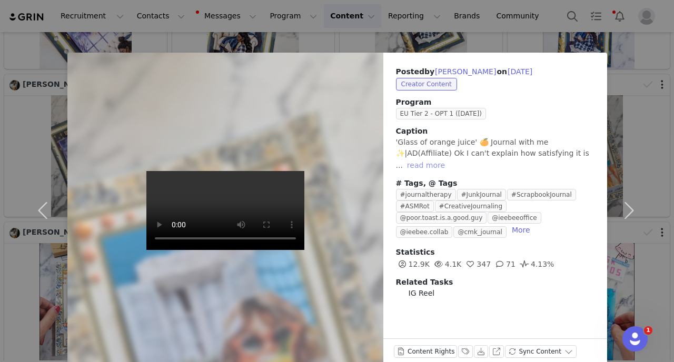
click at [449, 159] on button "read more" at bounding box center [426, 165] width 46 height 13
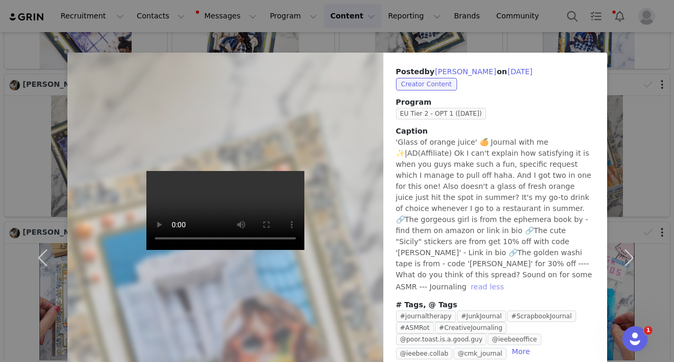
scroll to position [81, 0]
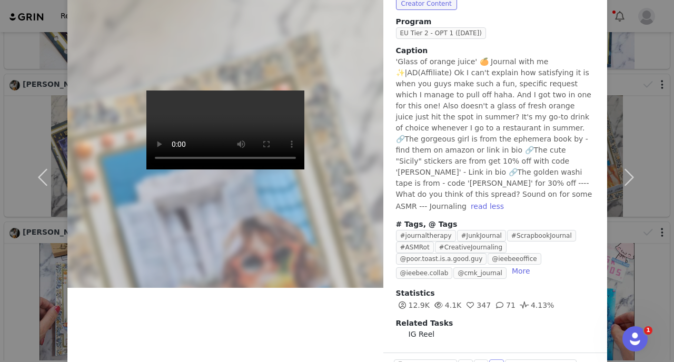
click at [497, 359] on button "View on Instagram" at bounding box center [496, 365] width 15 height 13
click at [39, 153] on button "button" at bounding box center [45, 177] width 44 height 410
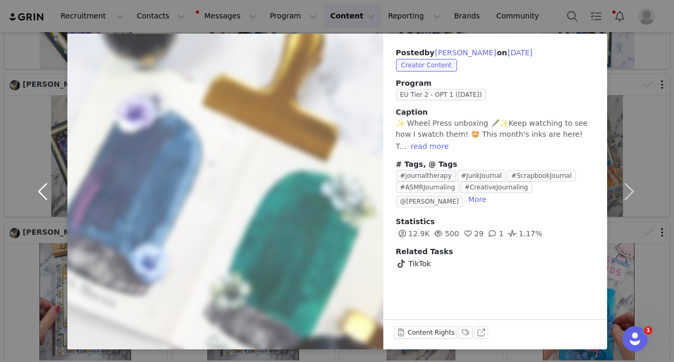
scroll to position [19, 0]
click at [420, 143] on button "read more" at bounding box center [429, 146] width 46 height 13
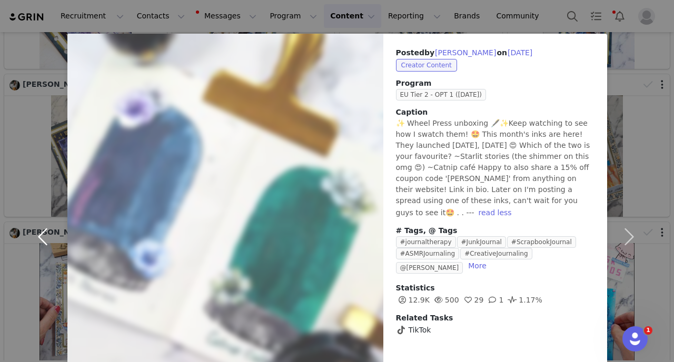
click at [42, 240] on button "button" at bounding box center [45, 237] width 44 height 406
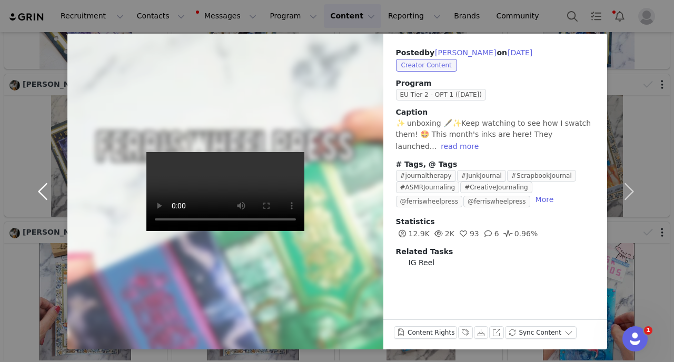
click at [44, 188] on button "button" at bounding box center [45, 192] width 44 height 316
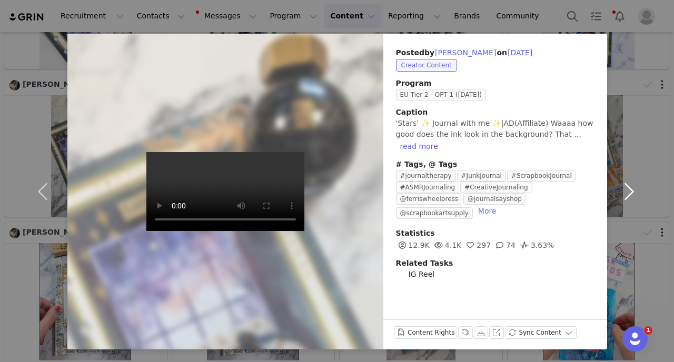
click at [624, 199] on button "button" at bounding box center [629, 192] width 44 height 316
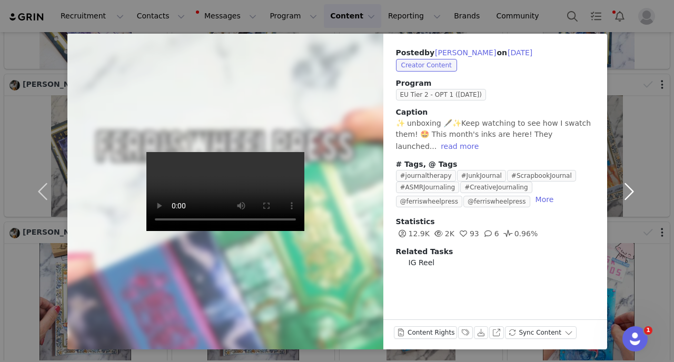
click at [624, 199] on button "button" at bounding box center [629, 192] width 44 height 316
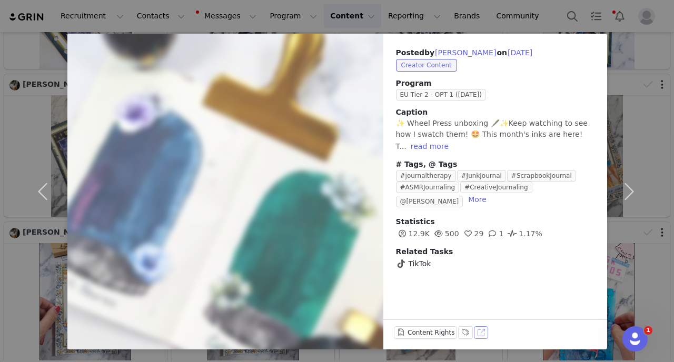
click at [476, 333] on button "View on TikTok" at bounding box center [481, 332] width 15 height 13
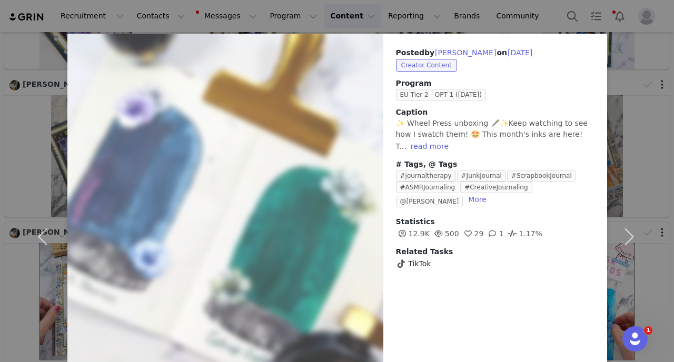
click at [0, 169] on div "Posted by Shelley Caruana on Jul 5, 2025 Creator Content Program EU Tier 2 - OP…" at bounding box center [337, 181] width 674 height 362
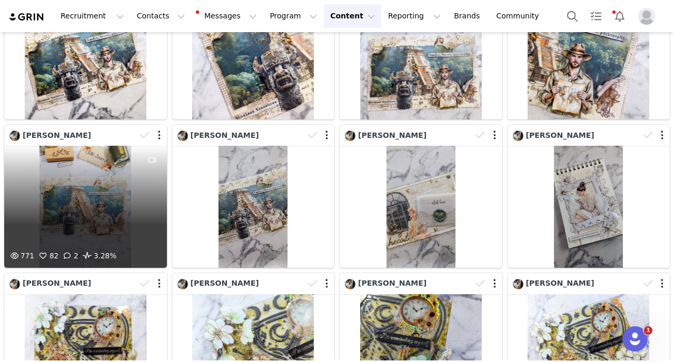
scroll to position [0, 0]
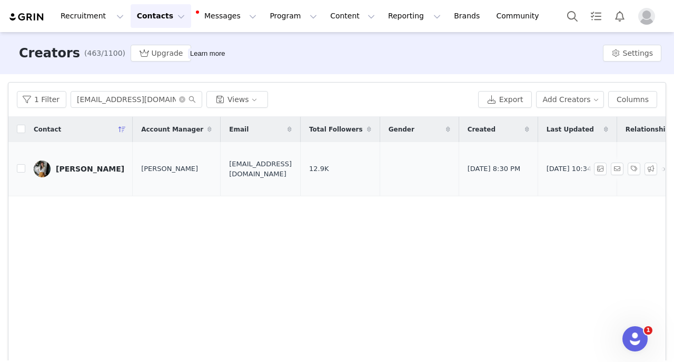
click at [76, 163] on link "[PERSON_NAME]" at bounding box center [79, 169] width 91 height 17
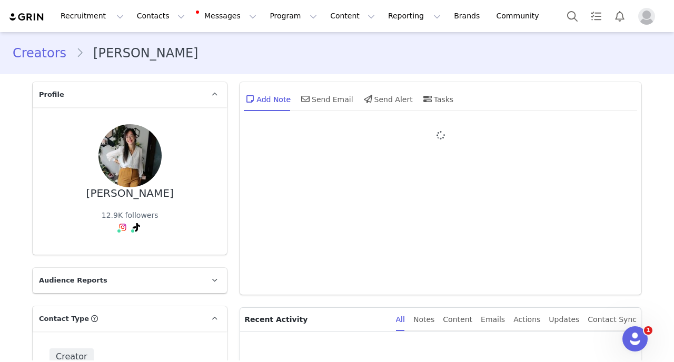
type input "+356 ([GEOGRAPHIC_DATA])"
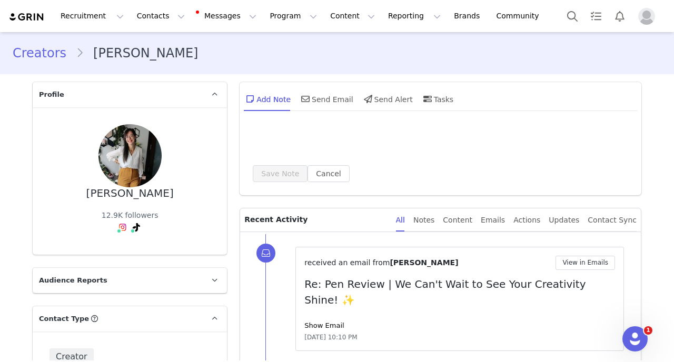
drag, startPoint x: 97, startPoint y: 194, endPoint x: 161, endPoint y: 195, distance: 63.7
click at [168, 194] on div "[PERSON_NAME]" at bounding box center [129, 193] width 87 height 12
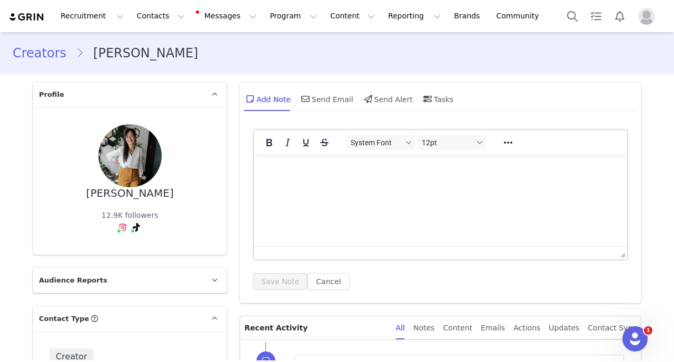
click at [161, 195] on div "[PERSON_NAME]" at bounding box center [129, 193] width 87 height 12
drag, startPoint x: 94, startPoint y: 195, endPoint x: 168, endPoint y: 194, distance: 74.2
click at [167, 194] on div "[PERSON_NAME]" at bounding box center [129, 193] width 87 height 12
copy div "[PERSON_NAME]"
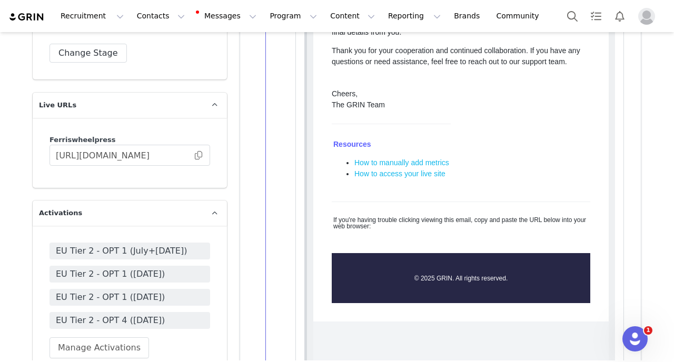
scroll to position [2539, 0]
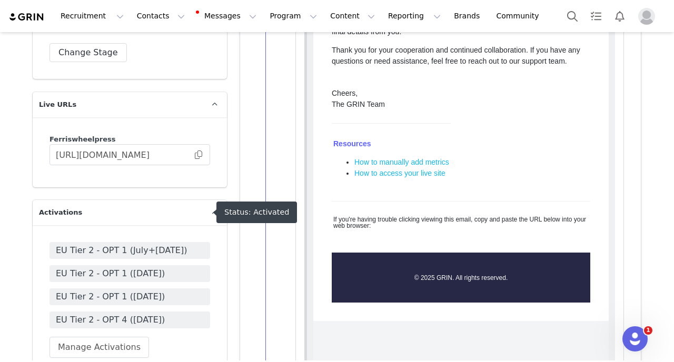
click at [181, 244] on span "EU Tier 2 - OPT 1 (July+[DATE])" at bounding box center [130, 250] width 148 height 13
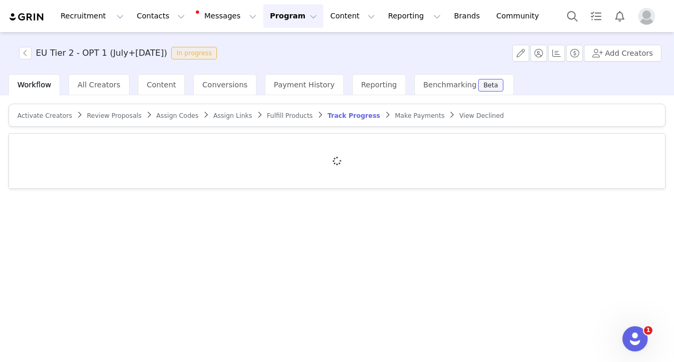
click at [267, 117] on span "Fulfill Products" at bounding box center [290, 115] width 46 height 7
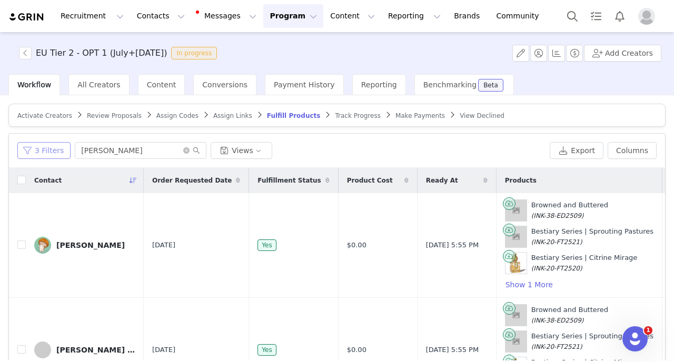
click at [54, 151] on button "3 Filters" at bounding box center [43, 150] width 53 height 17
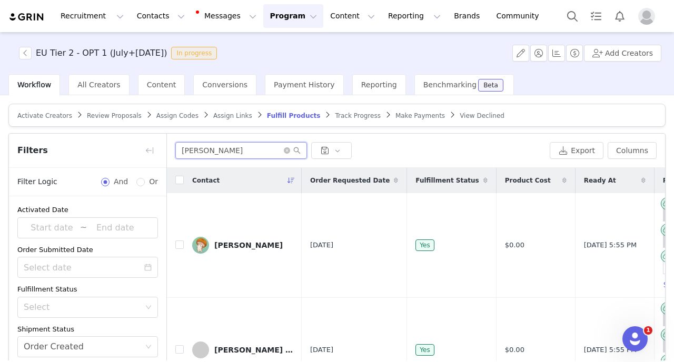
click at [209, 148] on input "[PERSON_NAME]" at bounding box center [241, 150] width 132 height 17
type input "a"
click at [152, 149] on button "button" at bounding box center [149, 150] width 17 height 17
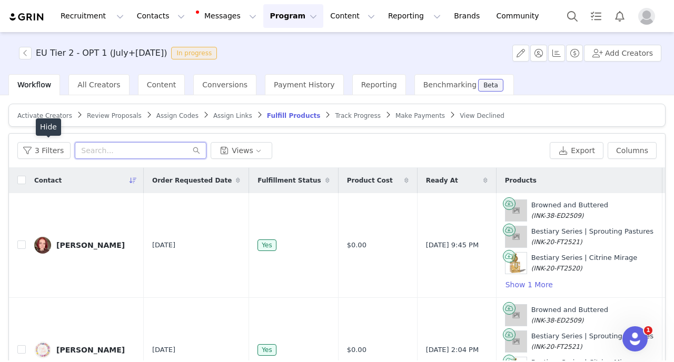
click at [151, 146] on input "text" at bounding box center [141, 150] width 132 height 17
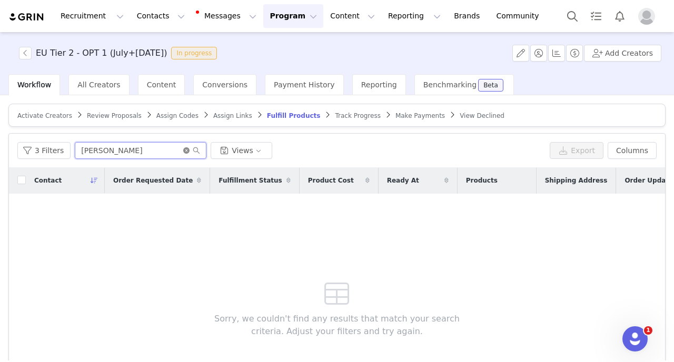
type input "[PERSON_NAME]"
click at [185, 149] on icon "icon: close-circle" at bounding box center [186, 150] width 6 height 6
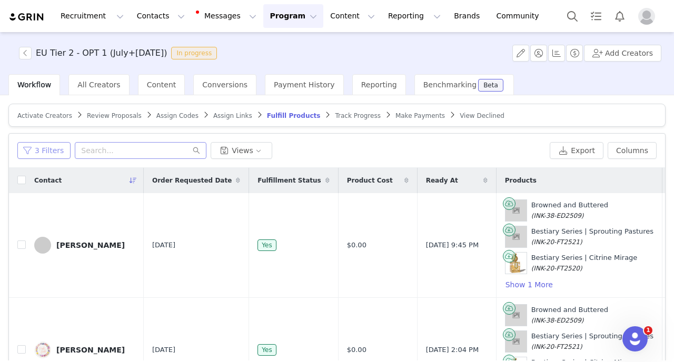
click at [48, 151] on button "3 Filters" at bounding box center [43, 150] width 53 height 17
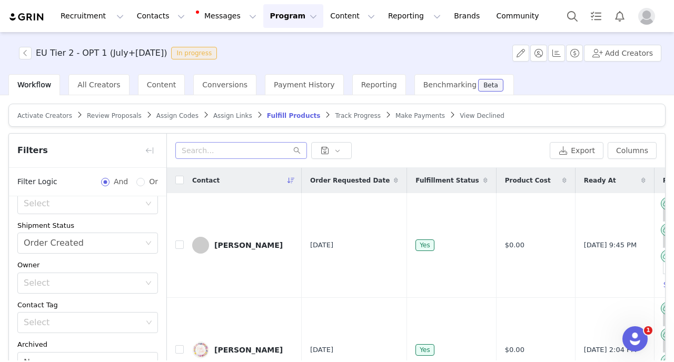
scroll to position [116, 0]
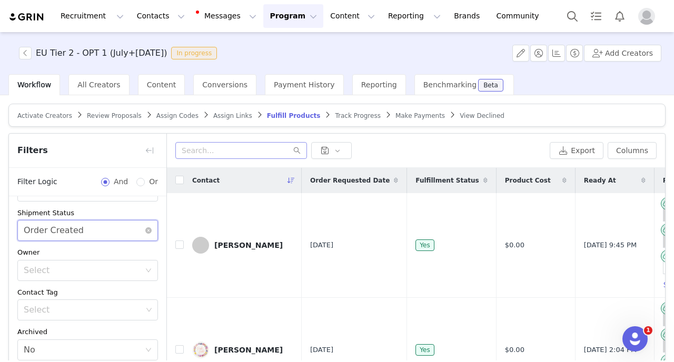
click at [86, 229] on div "Select Order Created" at bounding box center [84, 230] width 121 height 20
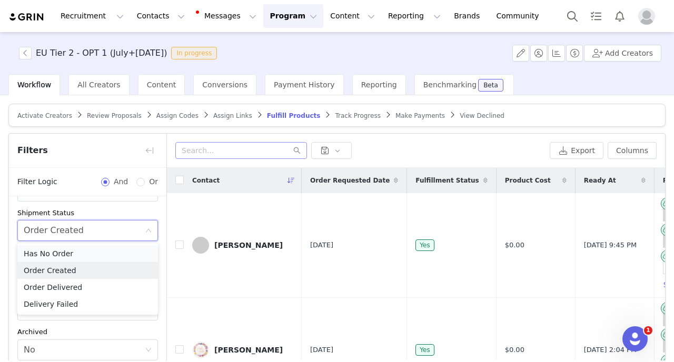
click at [76, 255] on li "Has No Order" at bounding box center [87, 253] width 141 height 17
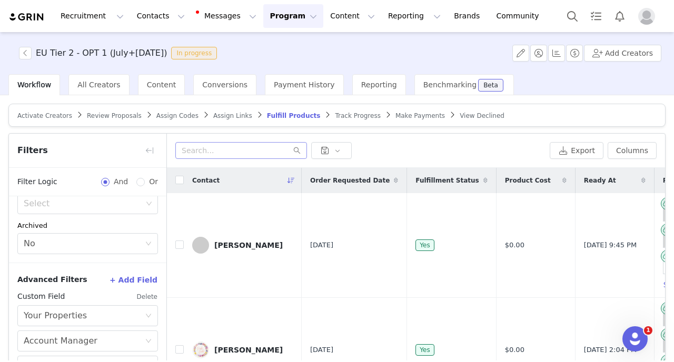
scroll to position [97, 0]
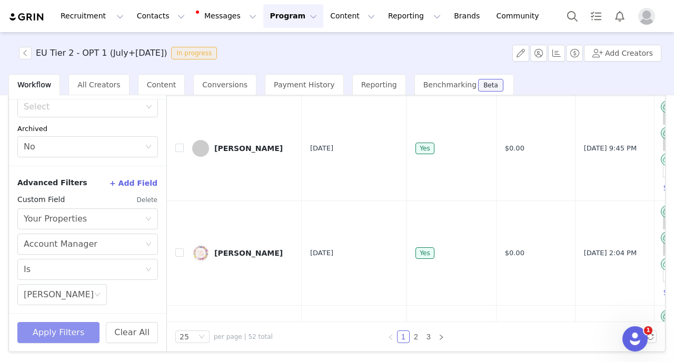
click at [65, 332] on button "Apply Filters" at bounding box center [58, 332] width 82 height 21
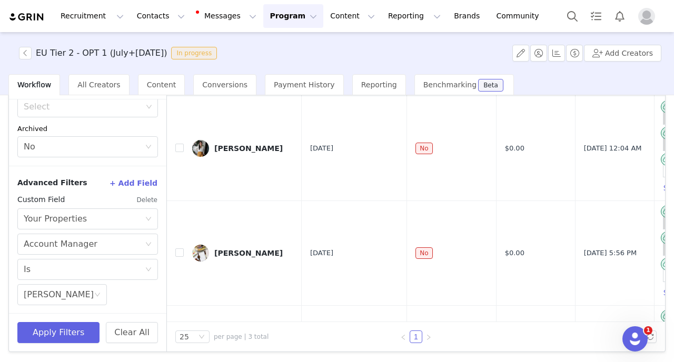
click at [148, 62] on button "button" at bounding box center [149, 53] width 17 height 17
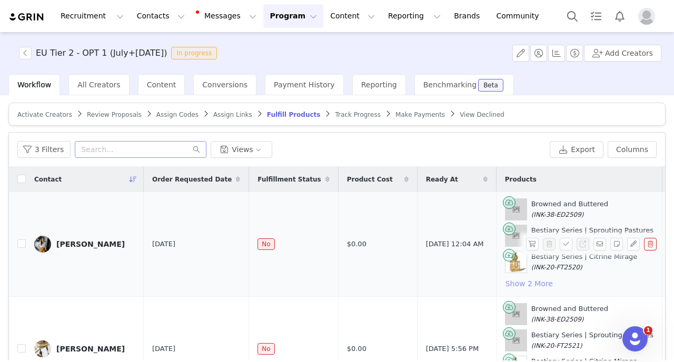
click at [505, 282] on button "Show 2 More" at bounding box center [529, 283] width 48 height 13
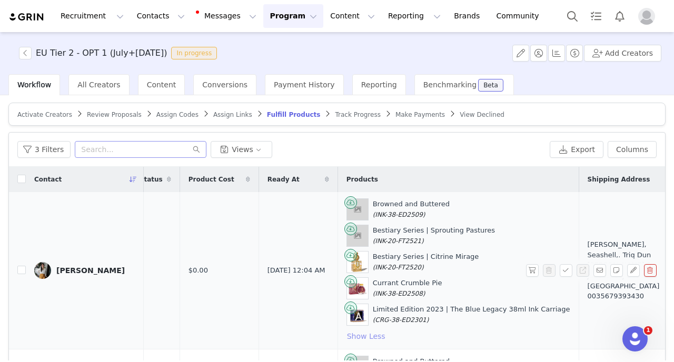
scroll to position [0, 167]
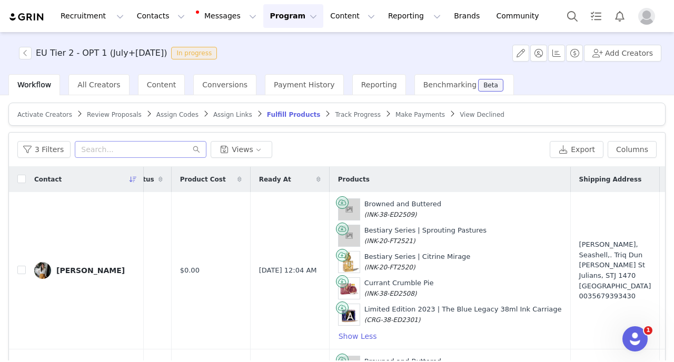
click at [437, 152] on div "3 Filters Views" at bounding box center [281, 149] width 528 height 17
drag, startPoint x: 493, startPoint y: 310, endPoint x: 520, endPoint y: 309, distance: 27.4
click at [520, 310] on td "Browned and Buttered (INK-38-ED2509) Bestiary Series | Sprouting Pastures (INK-…" at bounding box center [449, 270] width 241 height 157
copy div "Carriage"
click at [143, 19] on button "Contacts Contacts" at bounding box center [161, 16] width 61 height 24
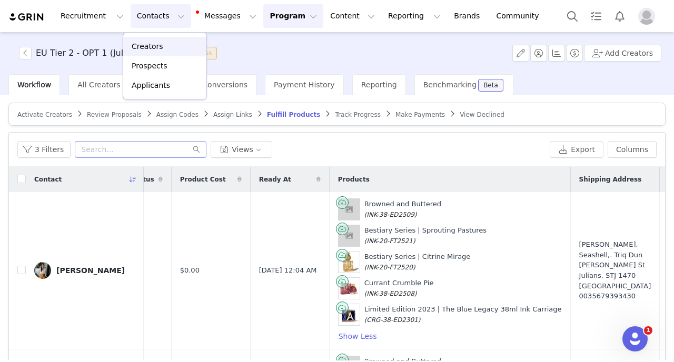
click at [148, 42] on p "Creators" at bounding box center [148, 46] width 32 height 11
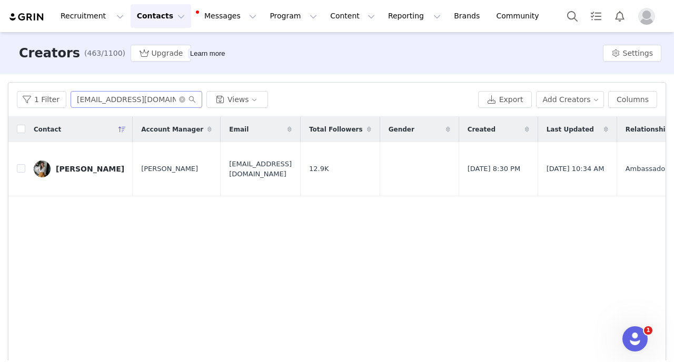
click at [184, 101] on span at bounding box center [187, 99] width 17 height 7
click at [179, 101] on icon "icon: close-circle" at bounding box center [182, 99] width 6 height 6
click at [156, 99] on input "[EMAIL_ADDRESS][DOMAIN_NAME]" at bounding box center [137, 99] width 132 height 17
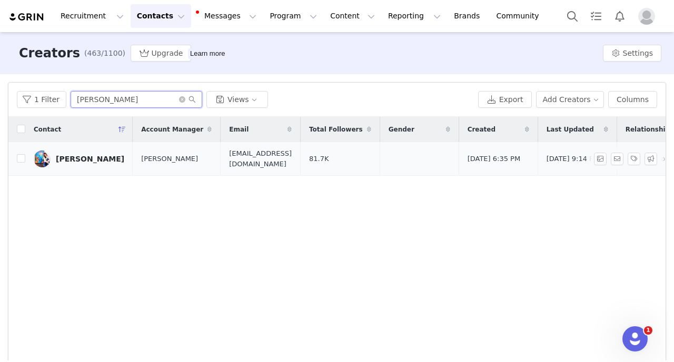
type input "[PERSON_NAME]"
click at [97, 159] on div "[PERSON_NAME]" at bounding box center [90, 159] width 68 height 8
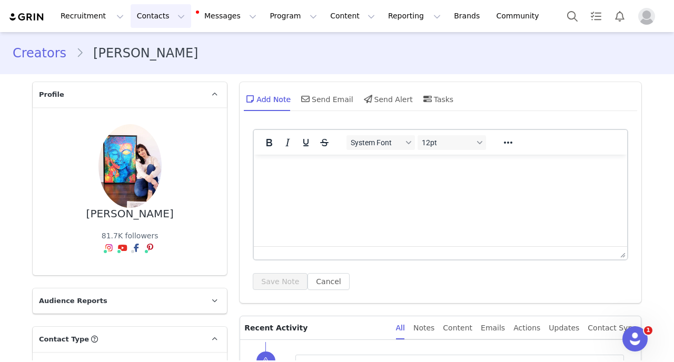
click at [161, 16] on button "Contacts Contacts" at bounding box center [161, 16] width 61 height 24
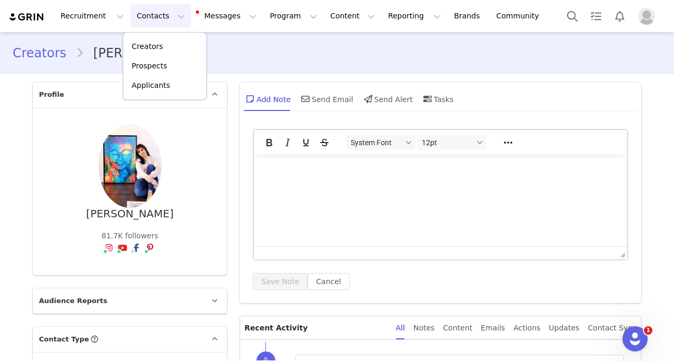
click at [245, 59] on div "Creators [PERSON_NAME]" at bounding box center [337, 53] width 648 height 19
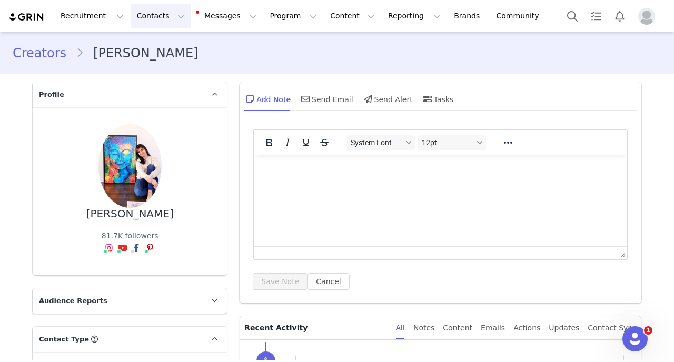
click at [168, 18] on button "Contacts Contacts" at bounding box center [161, 16] width 61 height 24
click at [169, 42] on div "Creators" at bounding box center [164, 46] width 71 height 11
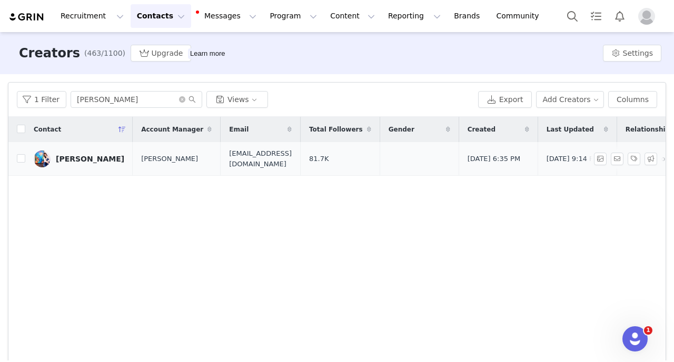
click at [107, 156] on div "[PERSON_NAME]" at bounding box center [90, 159] width 68 height 8
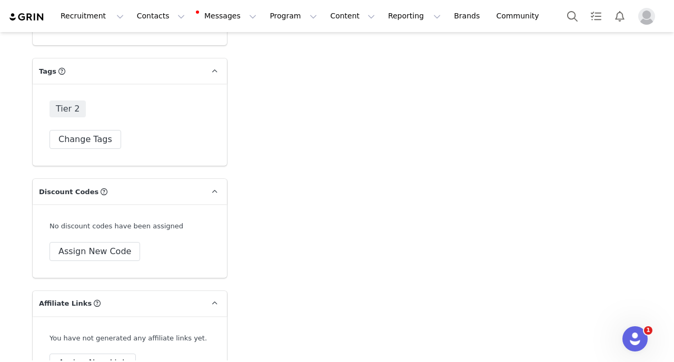
scroll to position [3038, 0]
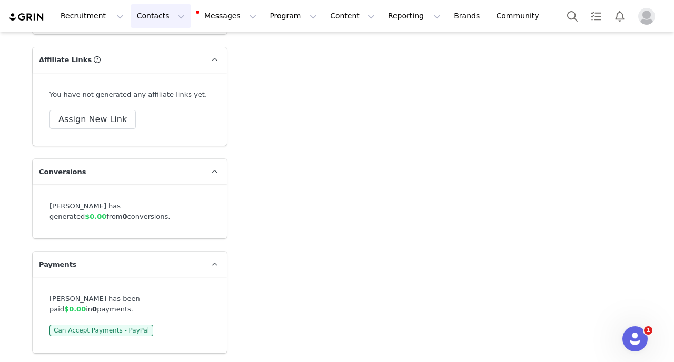
click at [157, 16] on button "Contacts Contacts" at bounding box center [161, 16] width 61 height 24
click at [159, 54] on link "Creators" at bounding box center [164, 46] width 83 height 19
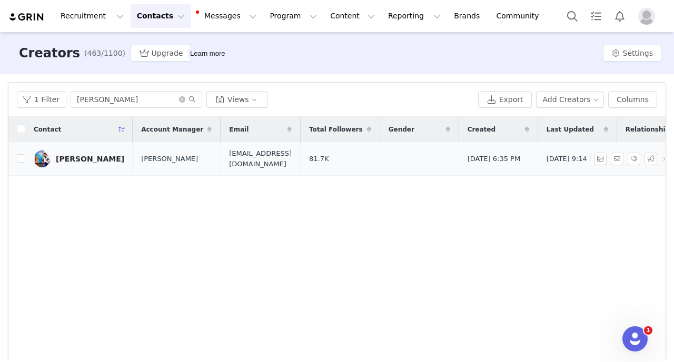
click at [107, 156] on div "[PERSON_NAME]" at bounding box center [90, 159] width 68 height 8
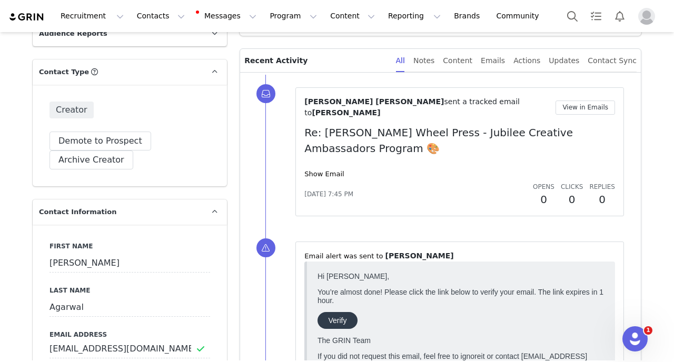
scroll to position [292, 0]
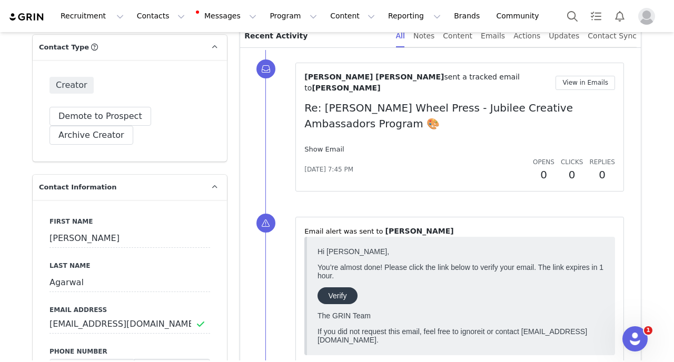
click at [317, 145] on link "Show Email" at bounding box center [323, 149] width 39 height 8
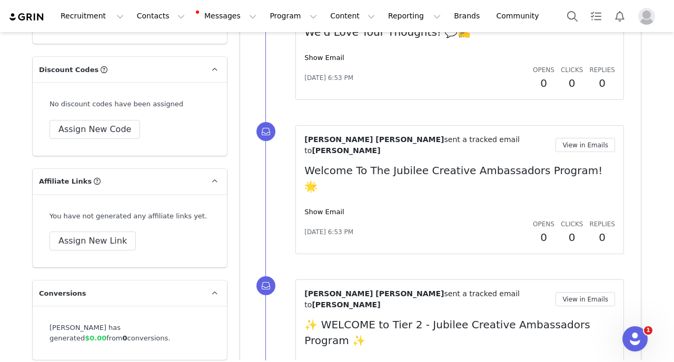
scroll to position [3176, 0]
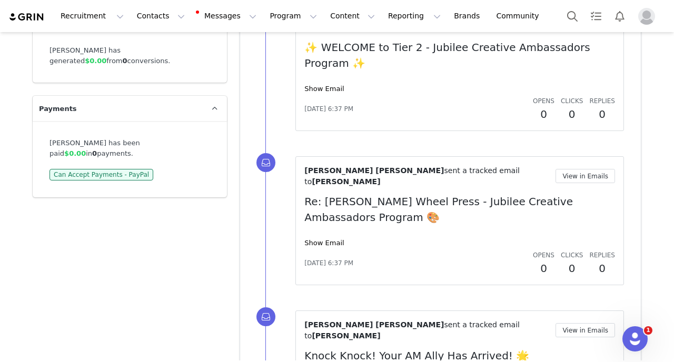
scroll to position [3193, 0]
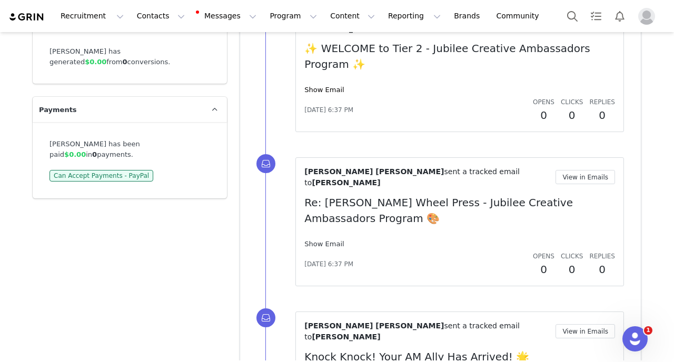
click at [325, 240] on link "Show Email" at bounding box center [323, 244] width 39 height 8
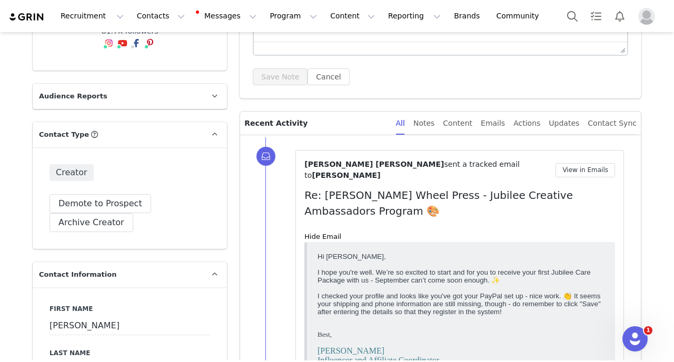
scroll to position [216, 0]
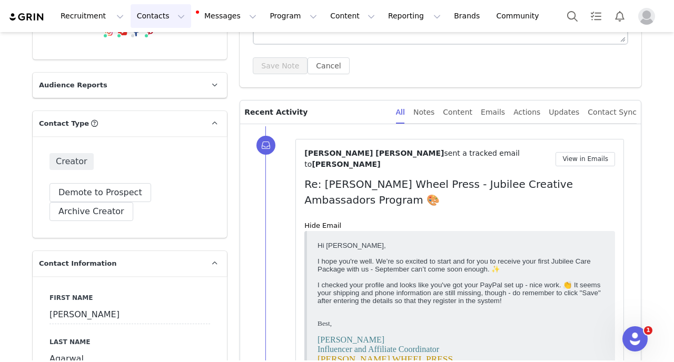
click at [162, 25] on button "Contacts Contacts" at bounding box center [161, 16] width 61 height 24
click at [167, 44] on div "Creators" at bounding box center [164, 46] width 71 height 11
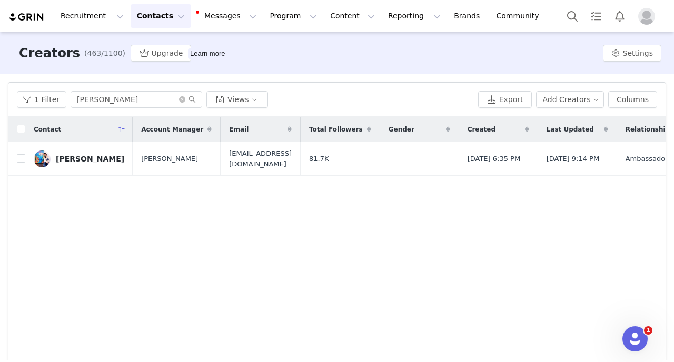
click at [146, 12] on button "Contacts Contacts" at bounding box center [161, 16] width 61 height 24
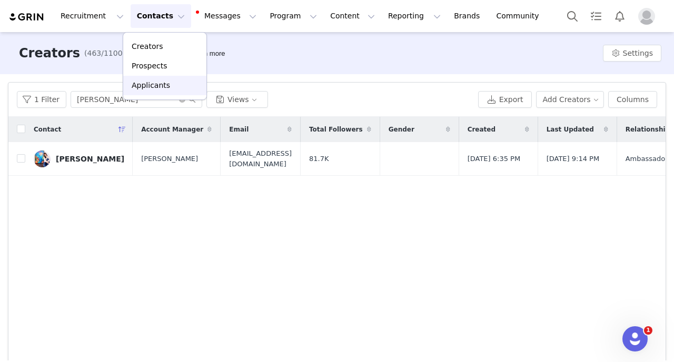
click at [152, 87] on p "Applicants" at bounding box center [151, 85] width 38 height 11
